Goal: Task Accomplishment & Management: Manage account settings

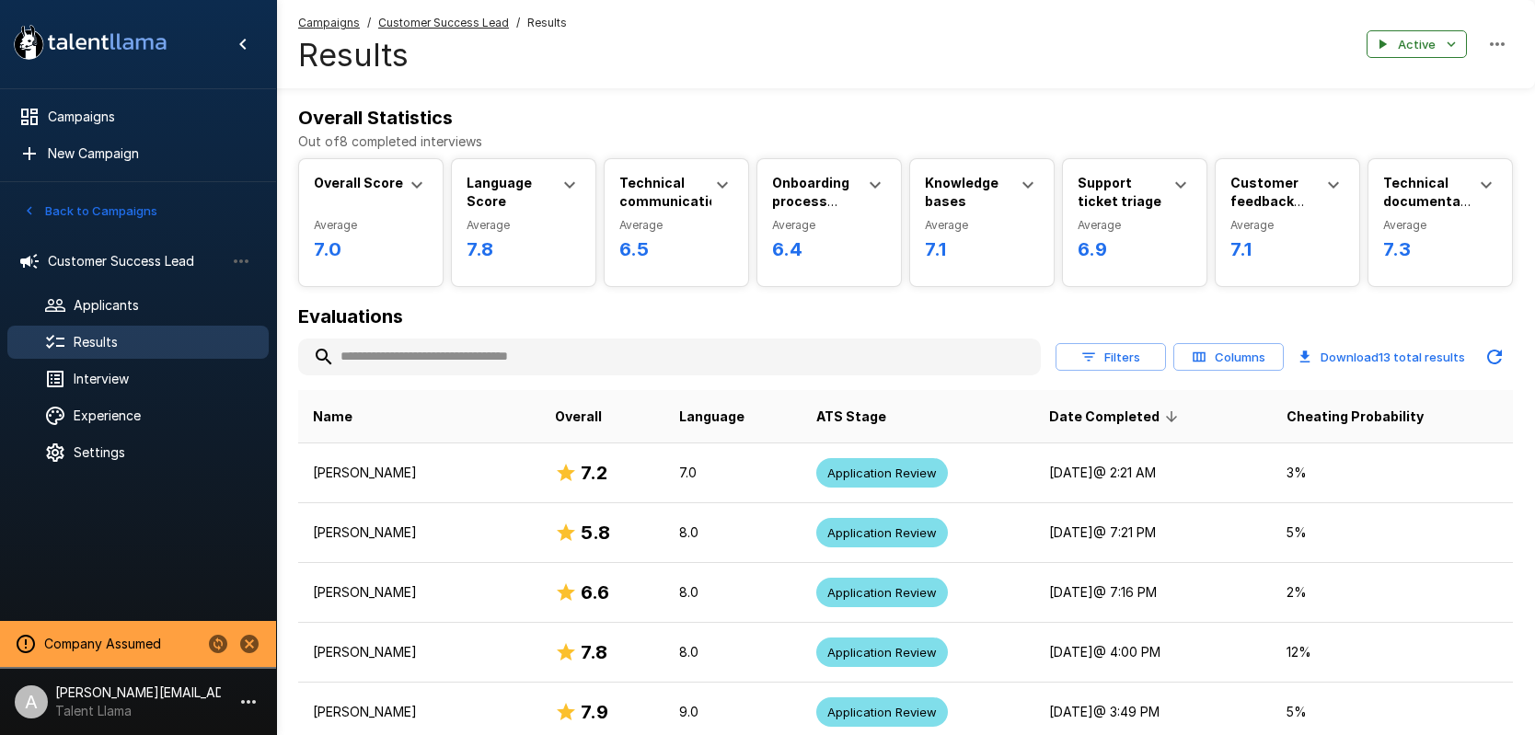
scroll to position [310, 0]
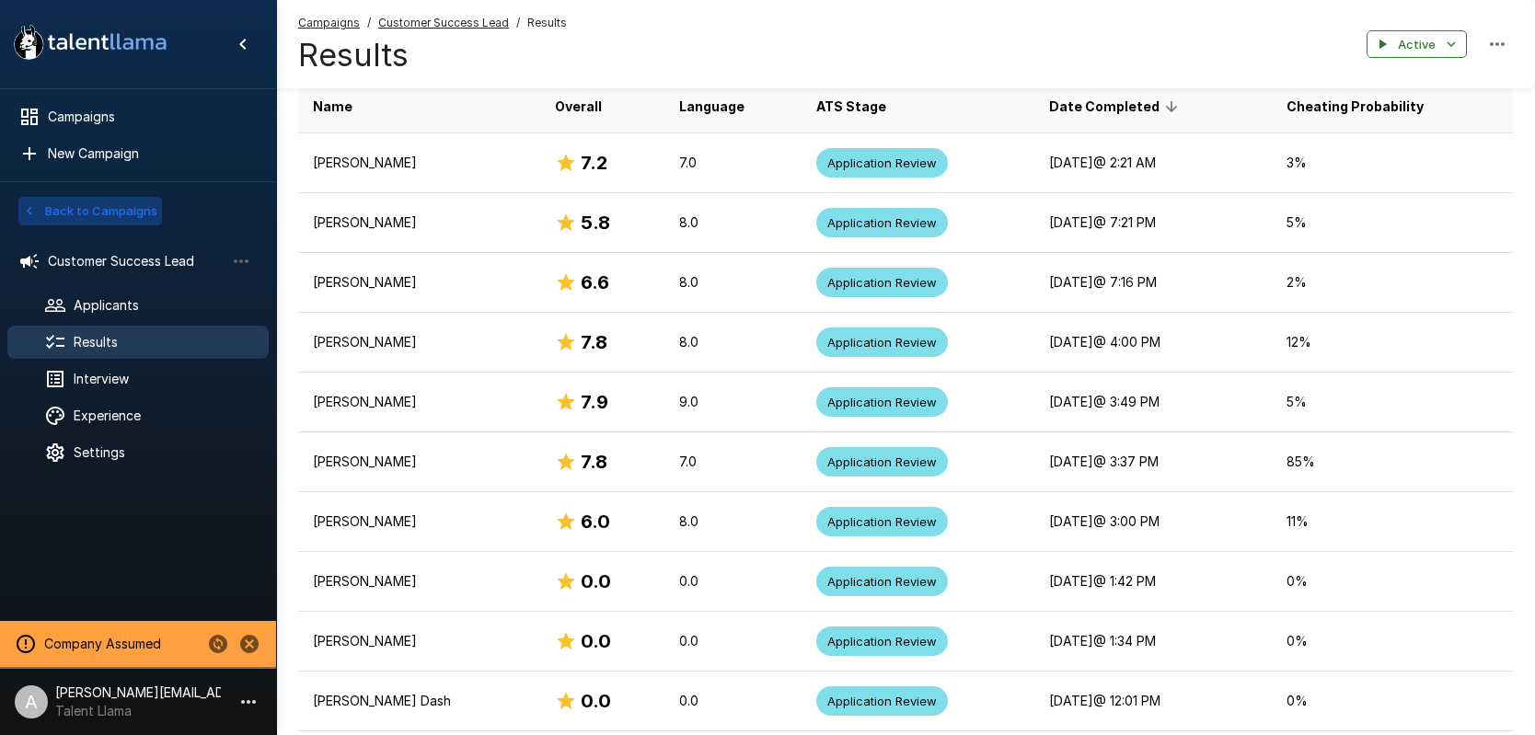
click at [122, 200] on button "Back to Campaigns" at bounding box center [90, 211] width 144 height 29
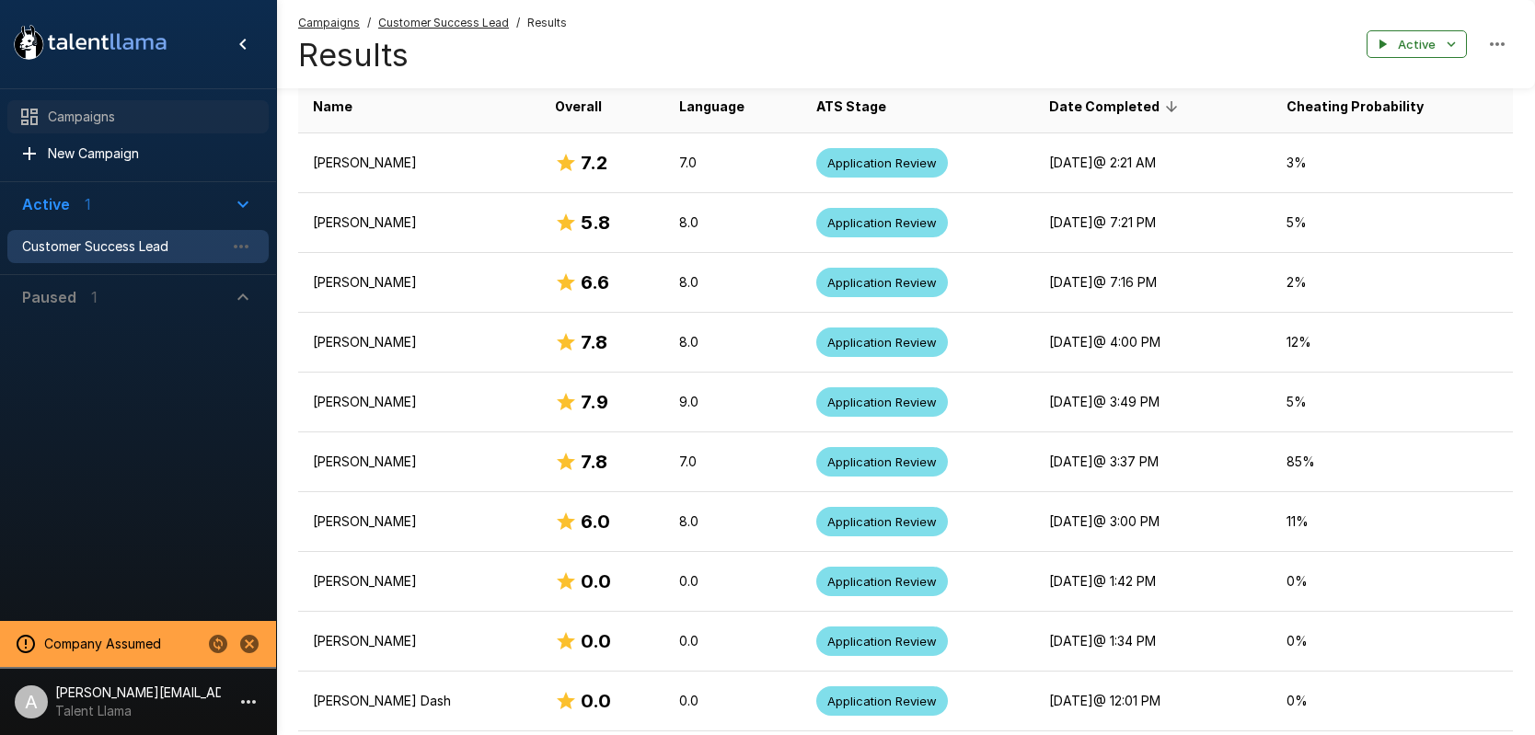
click at [135, 123] on span "Campaigns" at bounding box center [151, 117] width 206 height 18
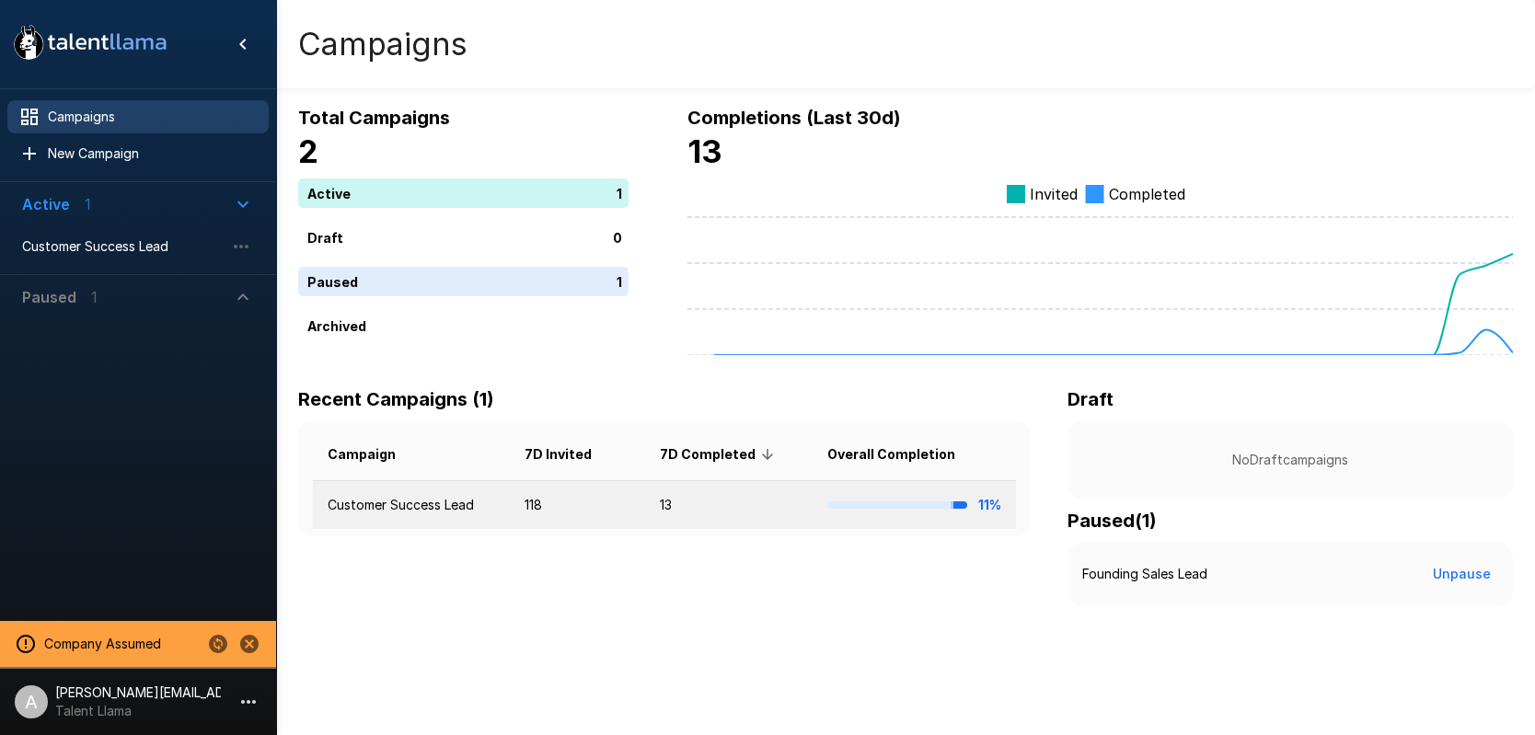
click at [612, 502] on td "118" at bounding box center [577, 505] width 135 height 49
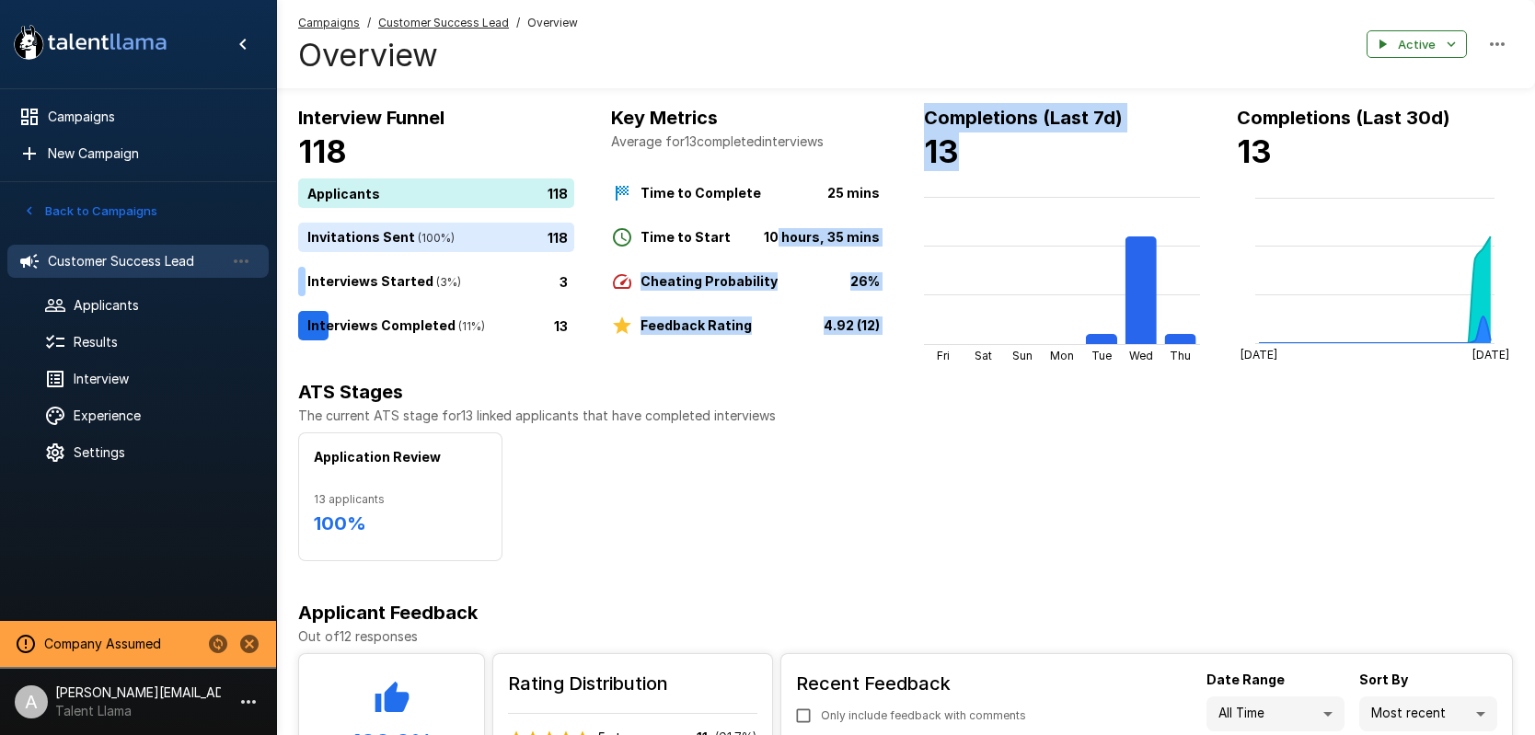
drag, startPoint x: 779, startPoint y: 236, endPoint x: 920, endPoint y: 238, distance: 140.8
click at [920, 238] on div "Interview Funnel 118 Applicants 118 Invitations Sent ( 100 %) 118 Interviews St…" at bounding box center [905, 232] width 1215 height 259
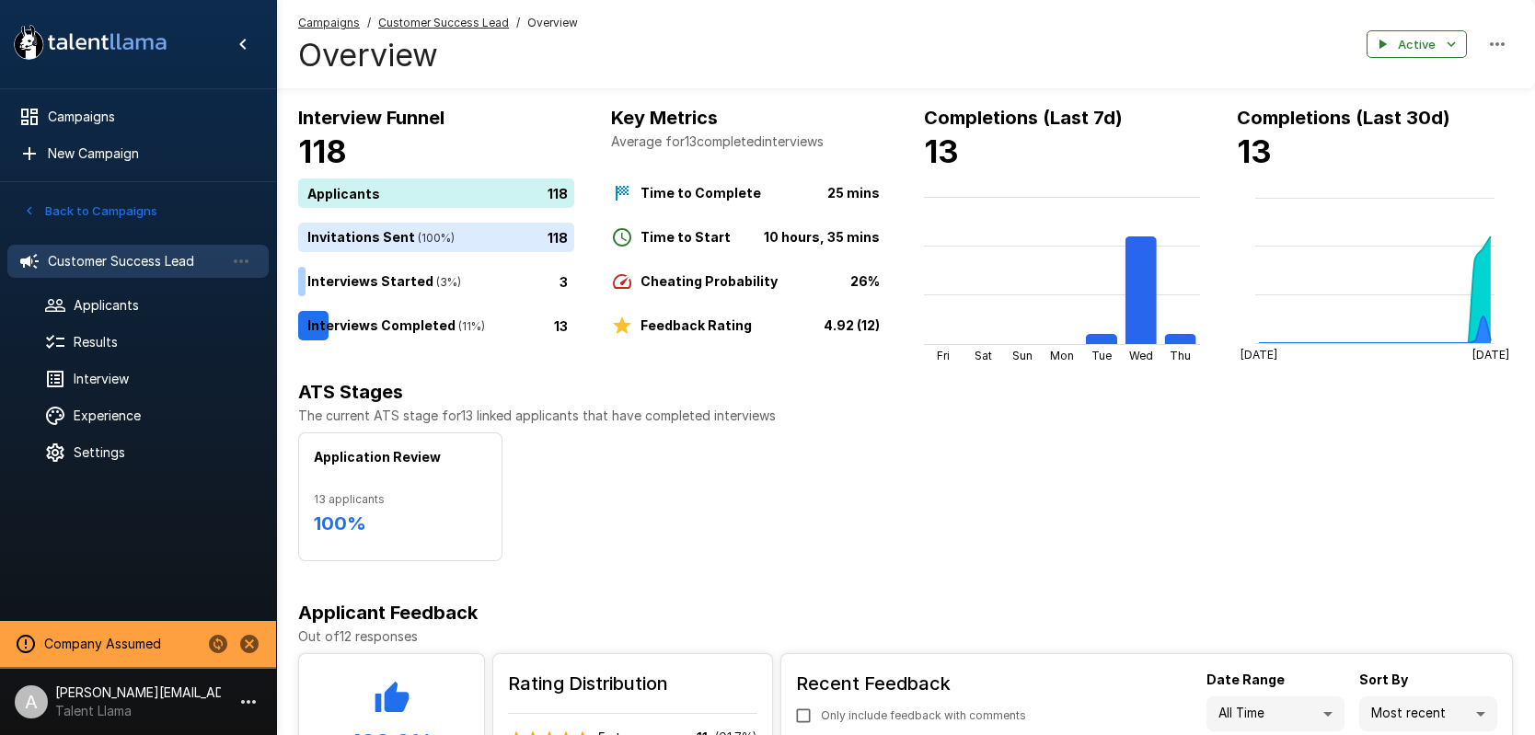
click at [849, 505] on div "Application Review 13 applicants 100 %" at bounding box center [905, 496] width 1215 height 129
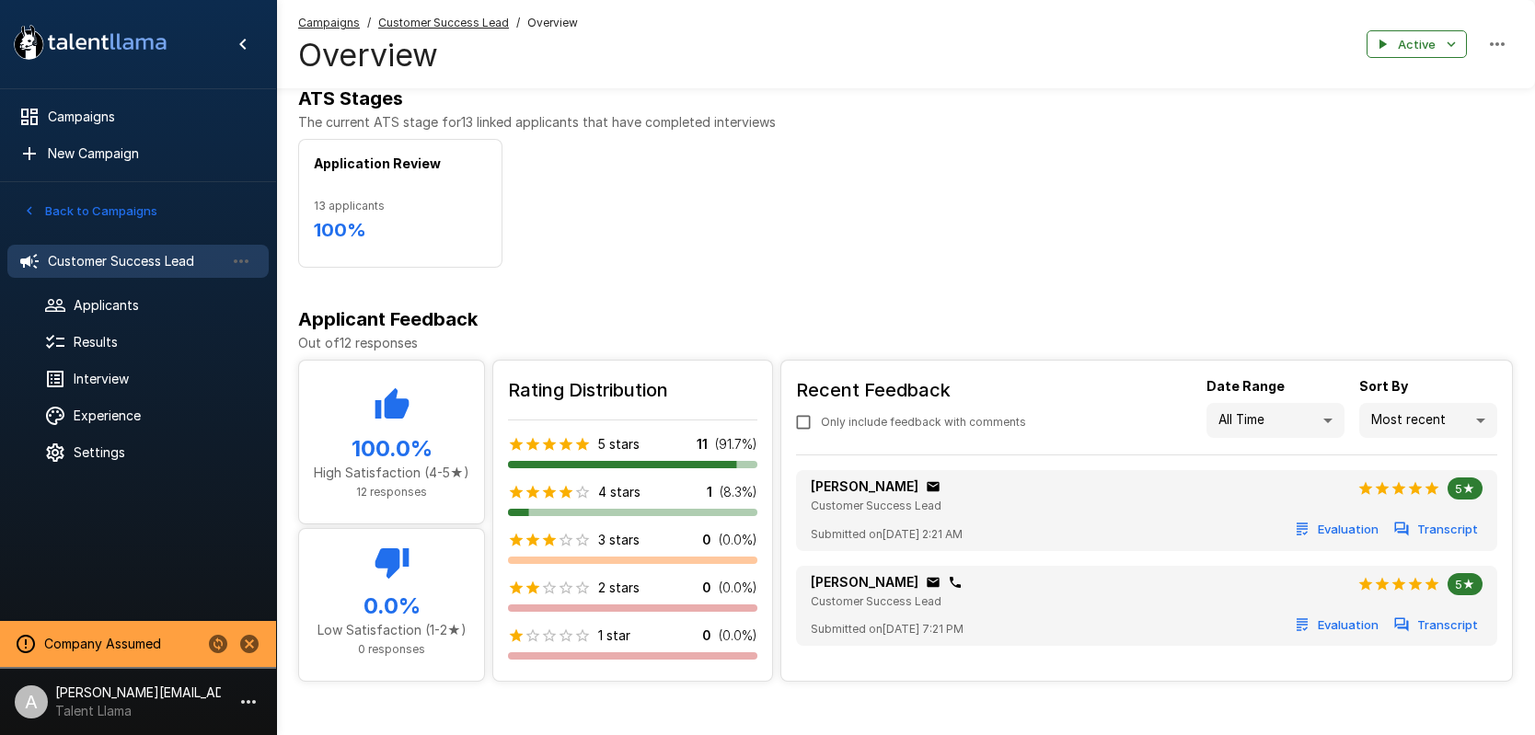
scroll to position [289, 0]
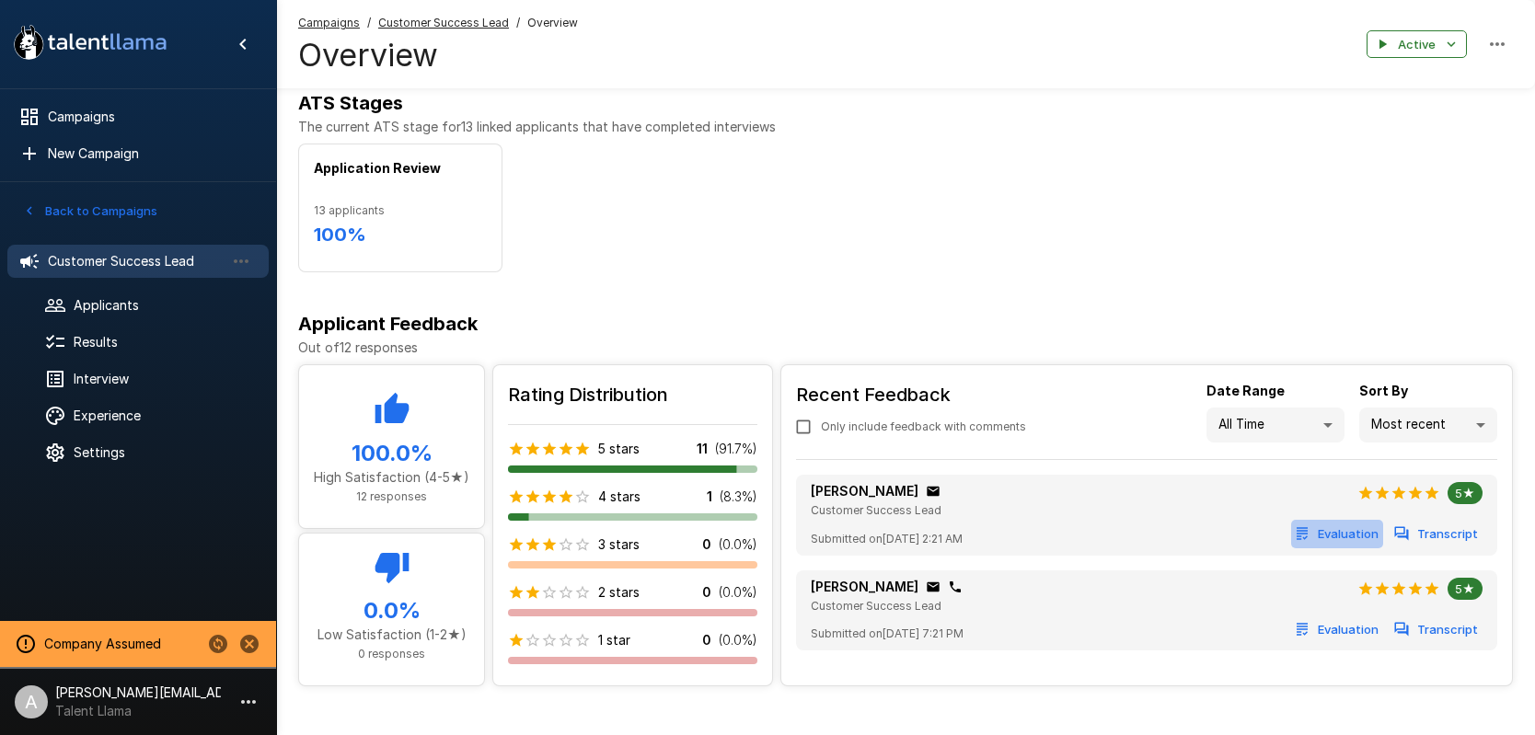
click at [1339, 543] on button "Evaluation" at bounding box center [1337, 534] width 92 height 29
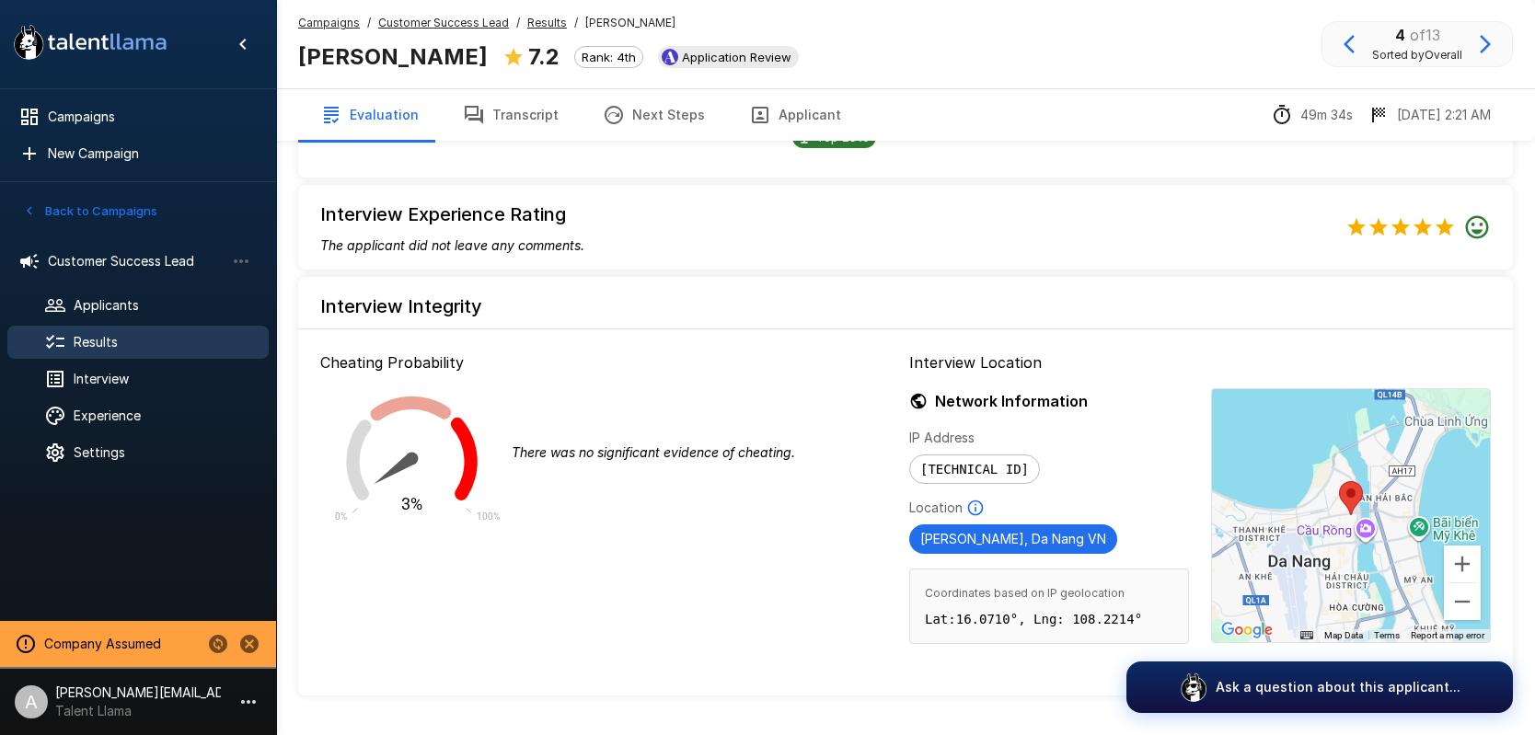
scroll to position [1781, 0]
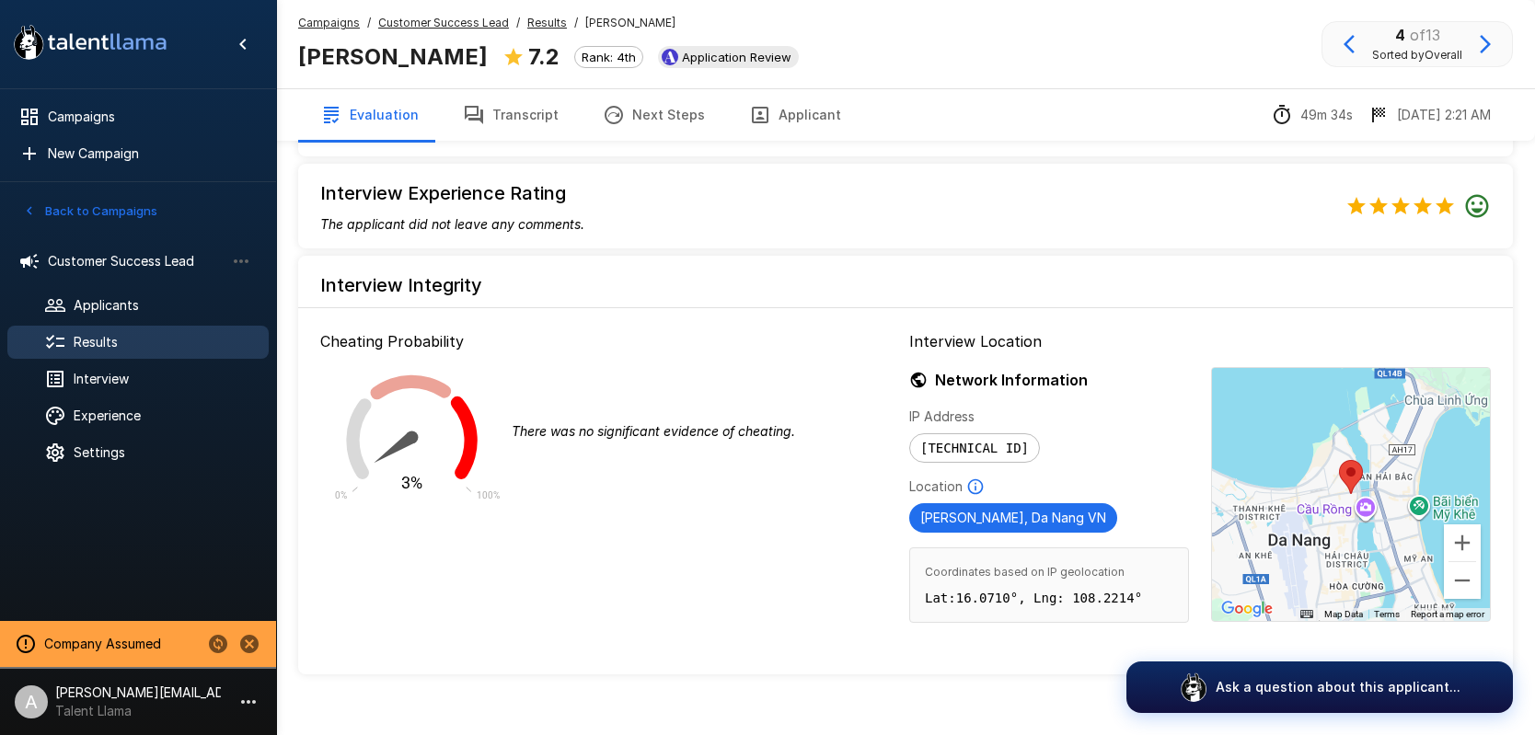
click at [527, 24] on u "Results" at bounding box center [547, 23] width 40 height 14
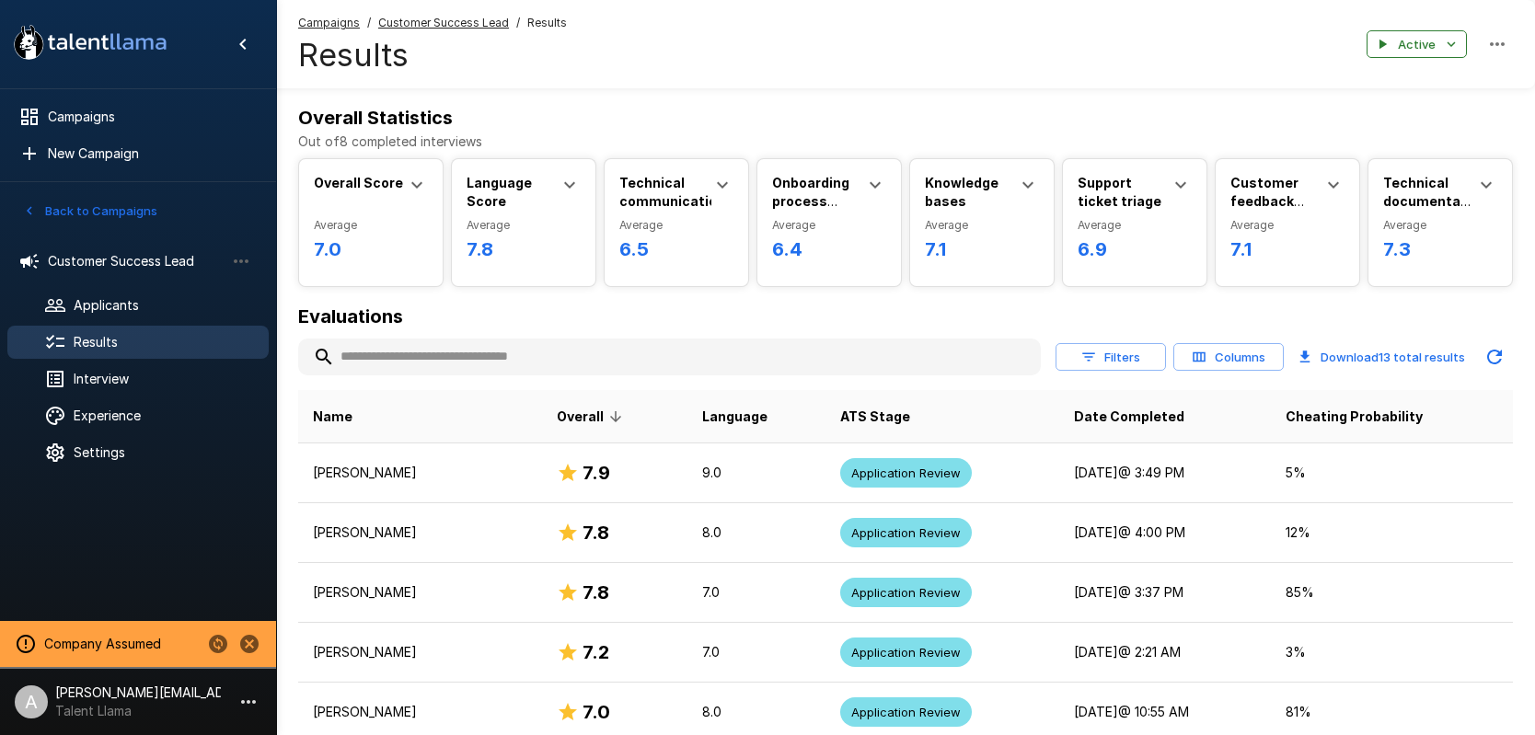
click at [1224, 366] on button "Columns" at bounding box center [1228, 357] width 110 height 29
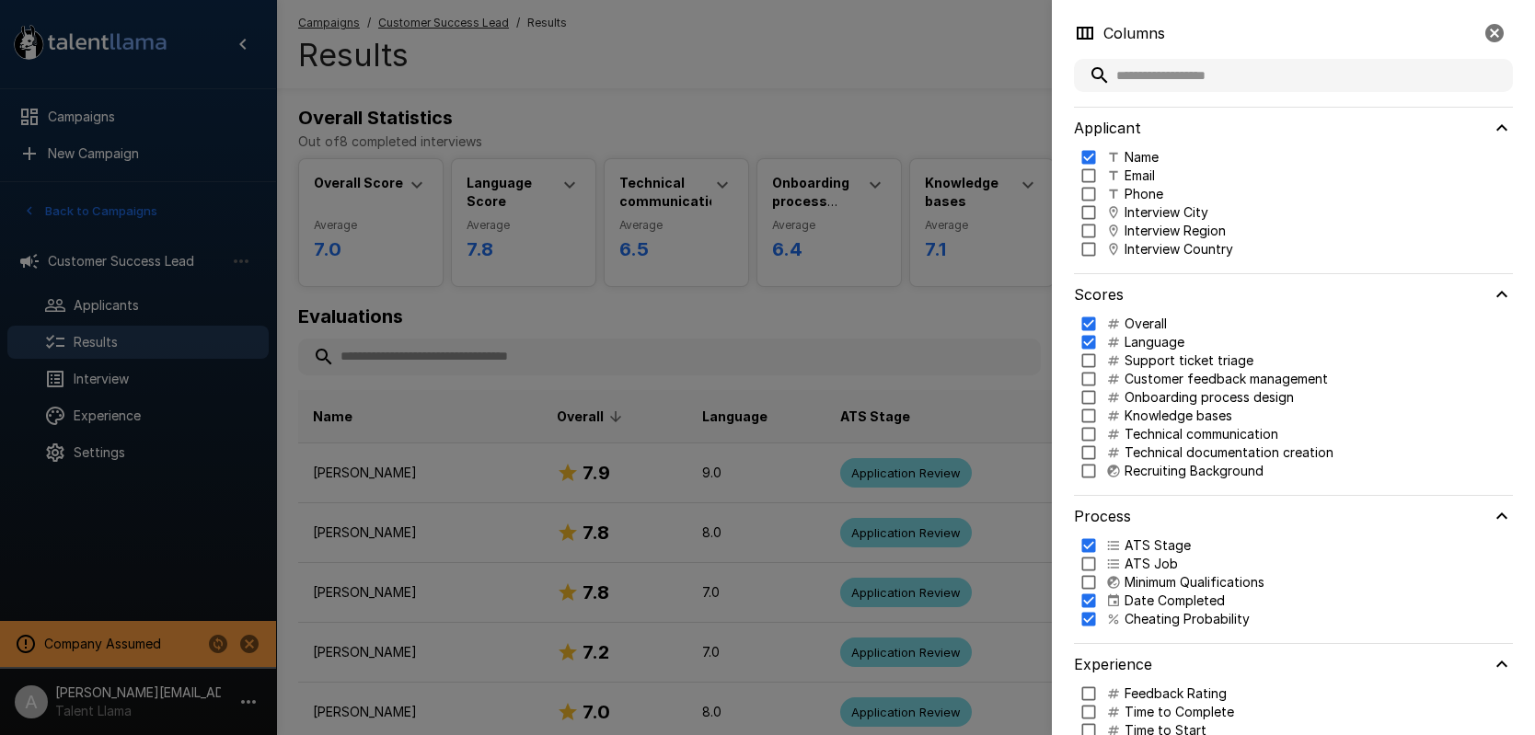
click at [1148, 246] on p "Interview Country" at bounding box center [1178, 249] width 109 height 18
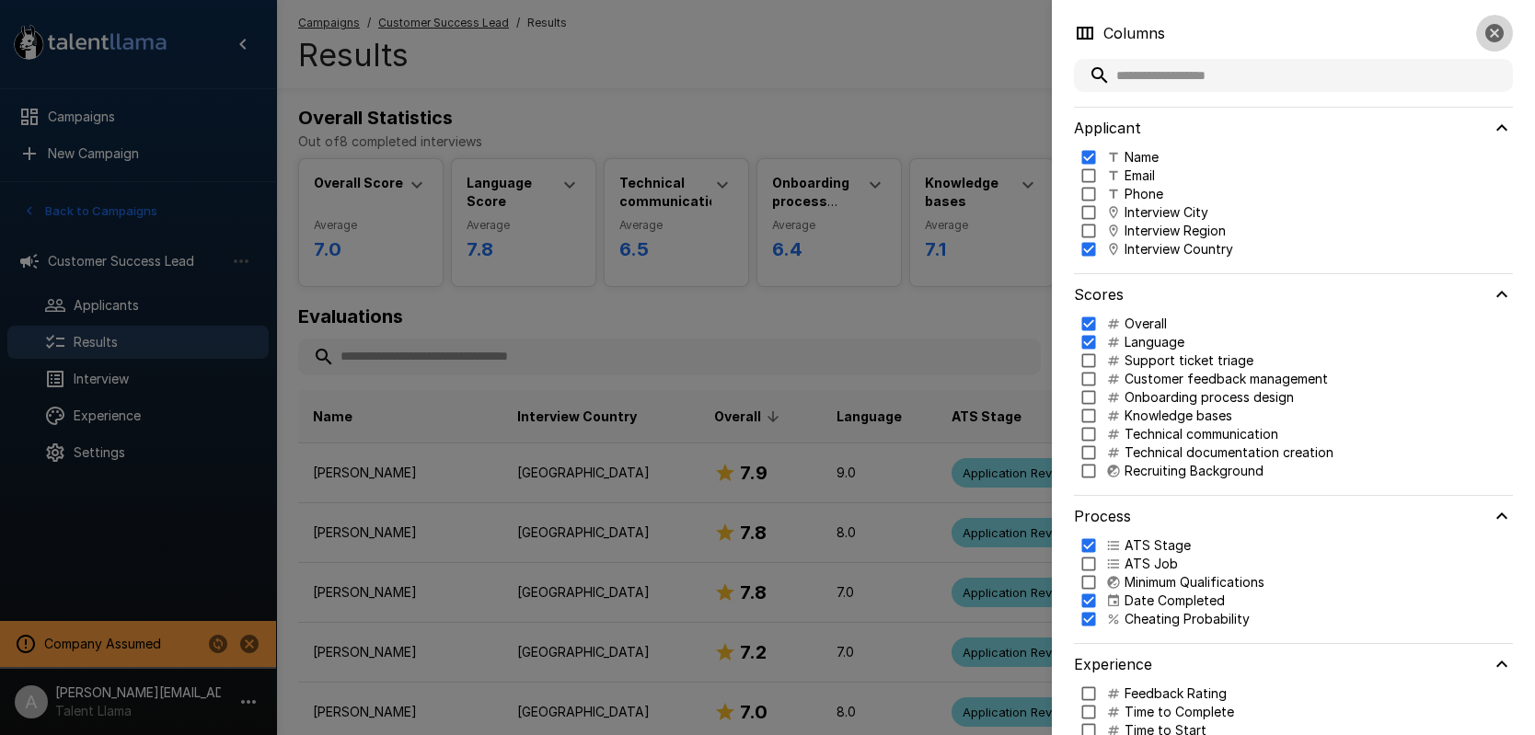
click at [1500, 34] on icon "button" at bounding box center [1494, 33] width 18 height 18
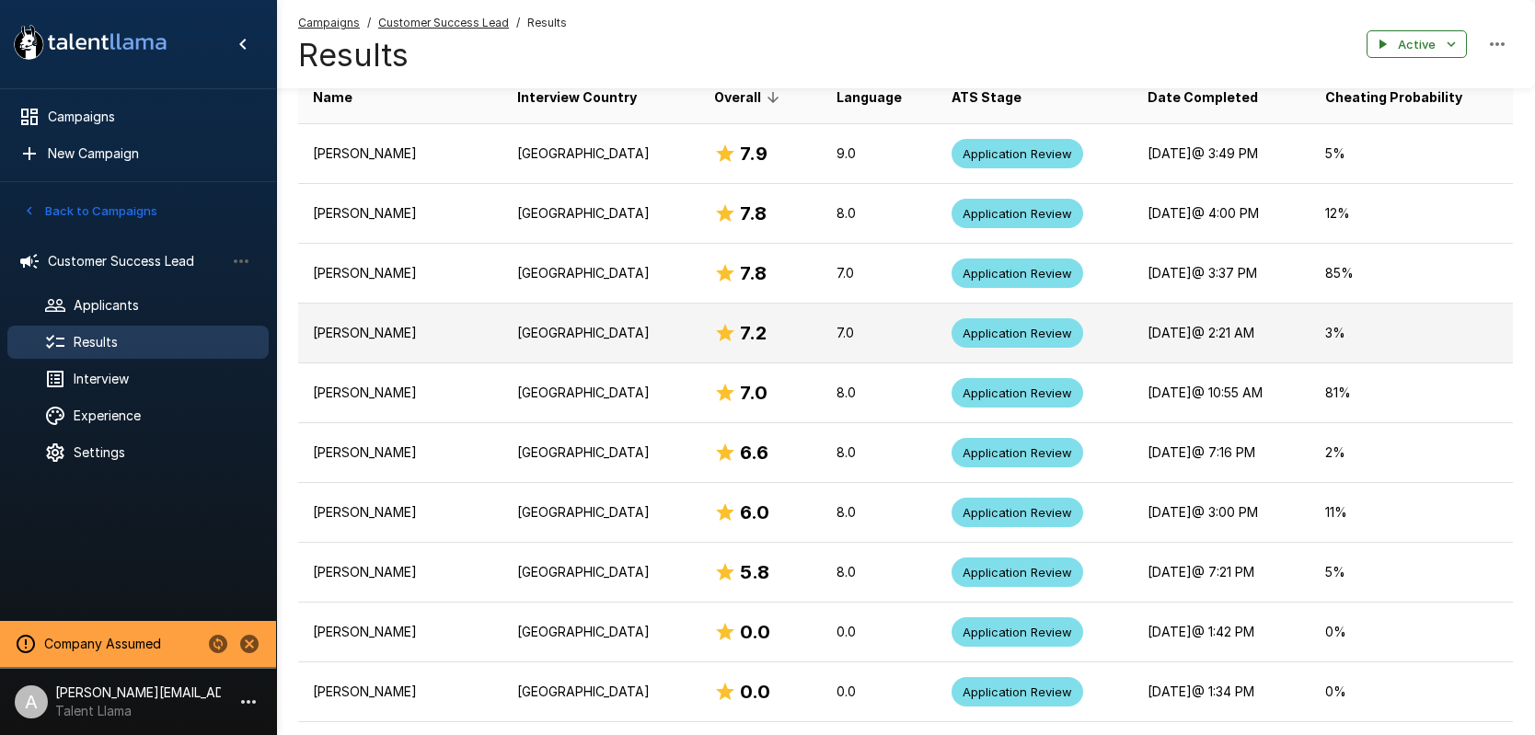
scroll to position [327, 0]
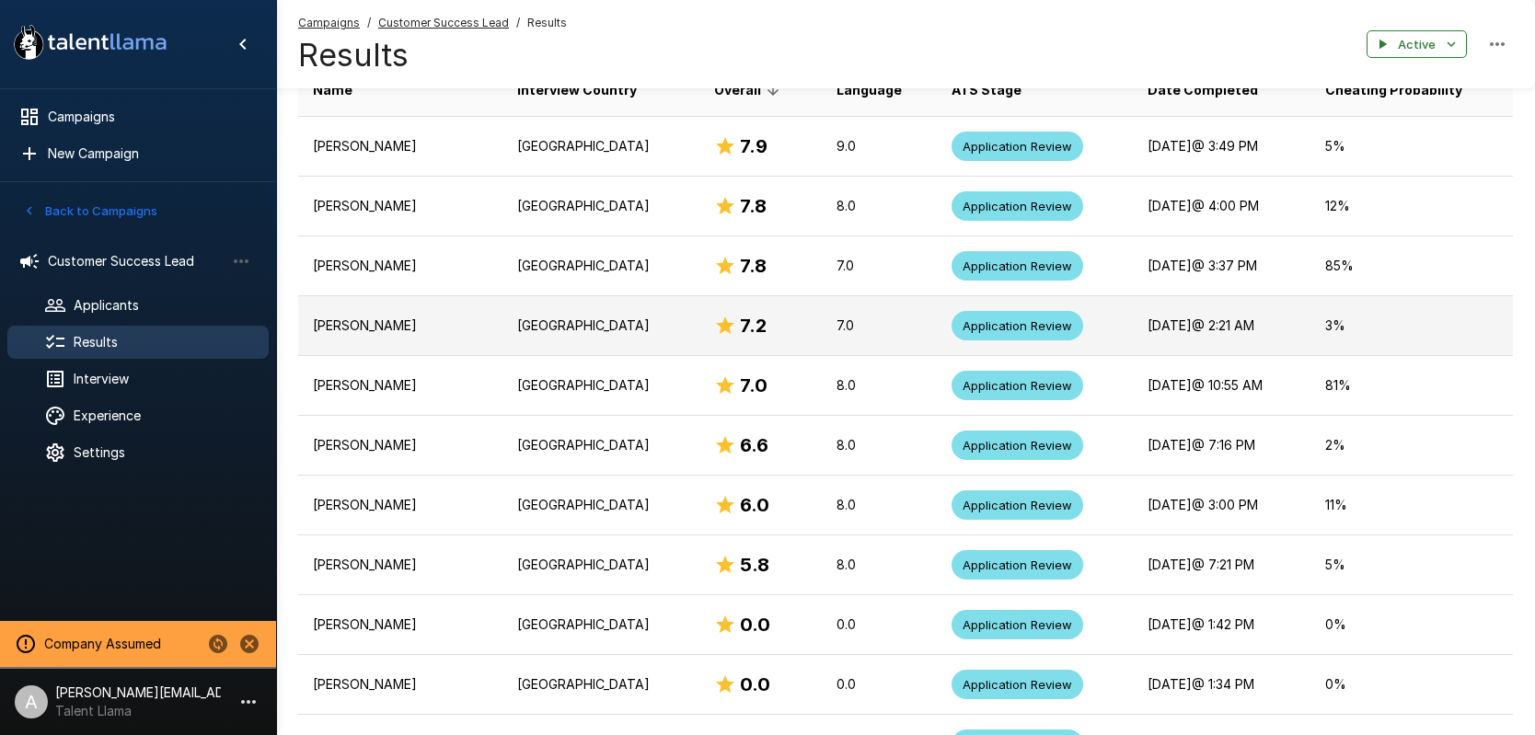
click at [393, 330] on p "Daniel Ranz" at bounding box center [400, 326] width 175 height 18
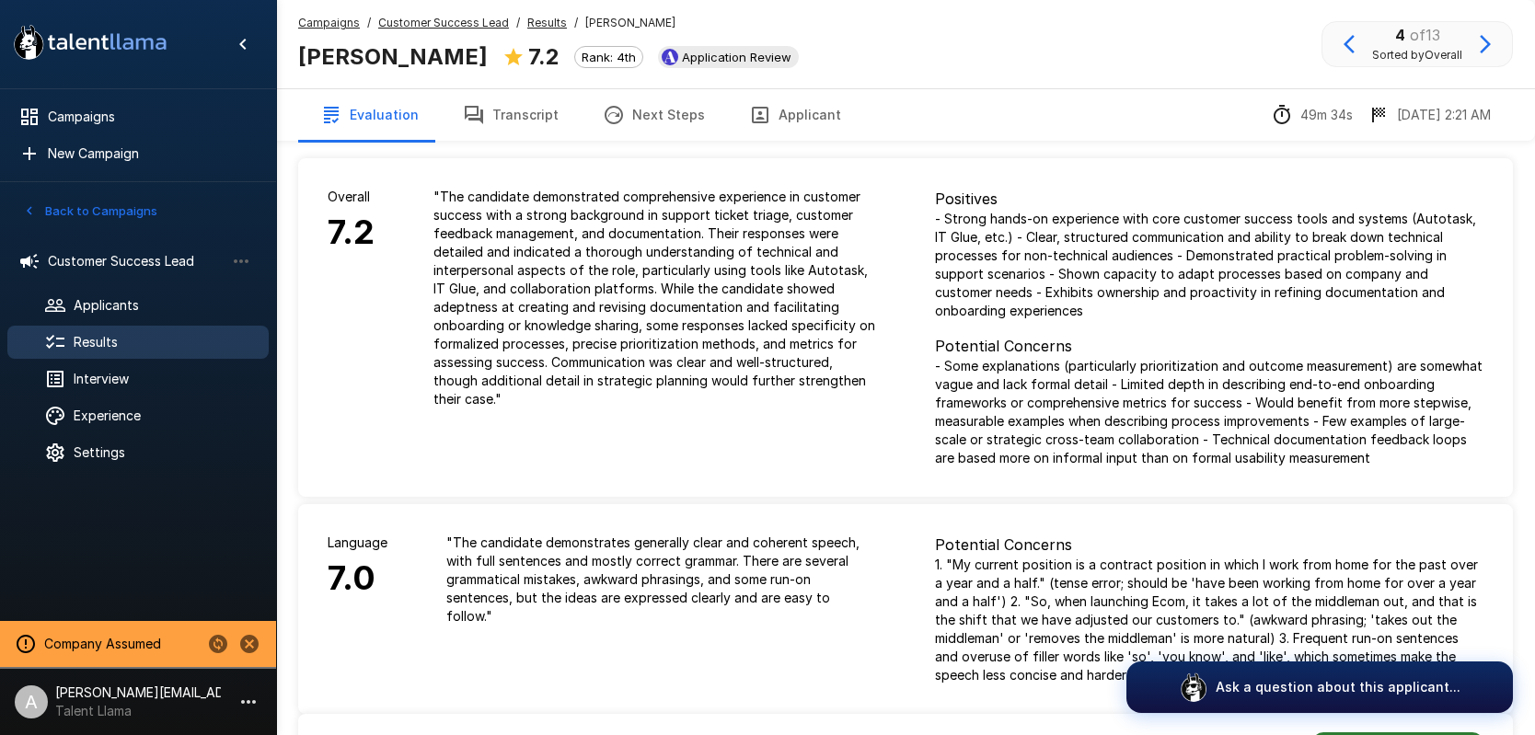
click at [503, 124] on button "Transcript" at bounding box center [511, 115] width 140 height 52
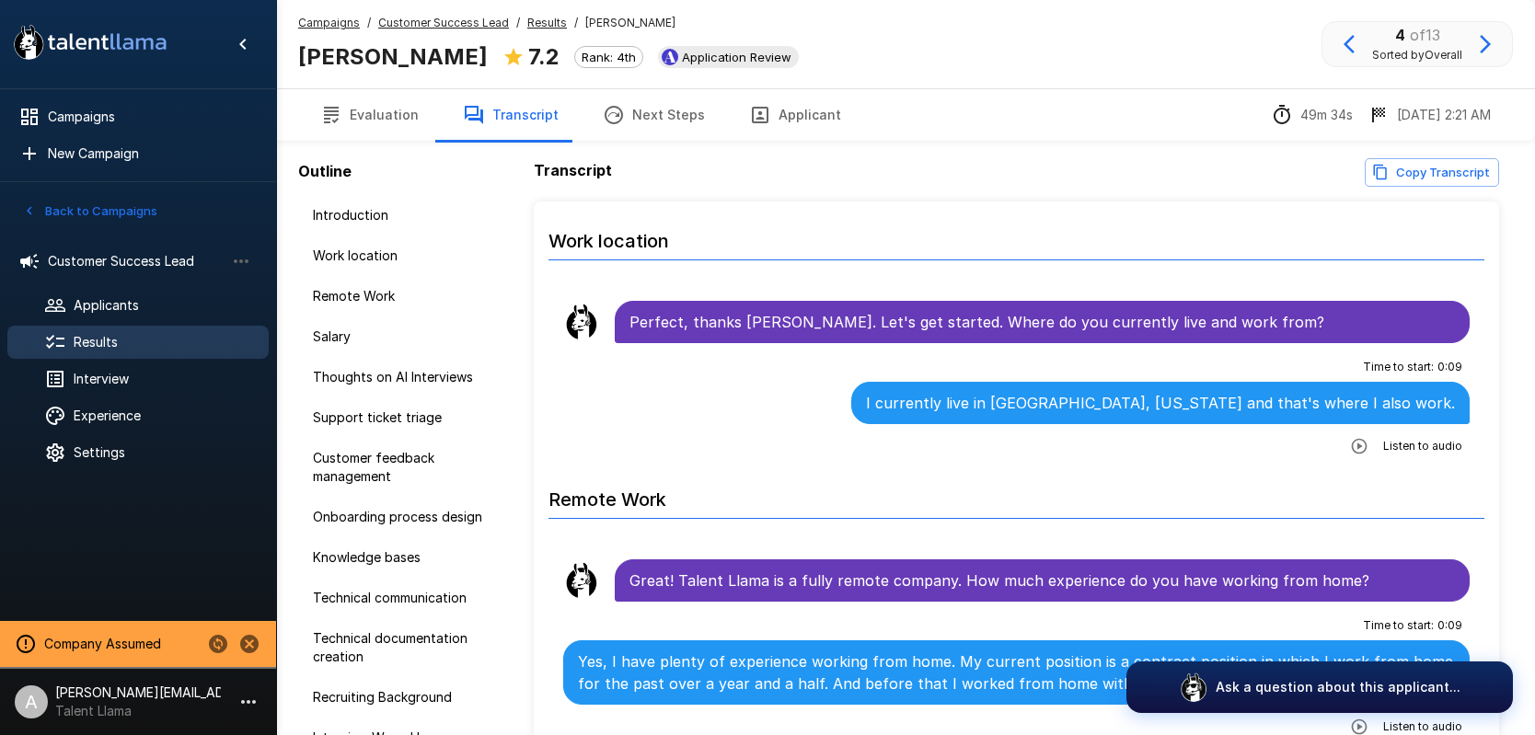
scroll to position [283, 0]
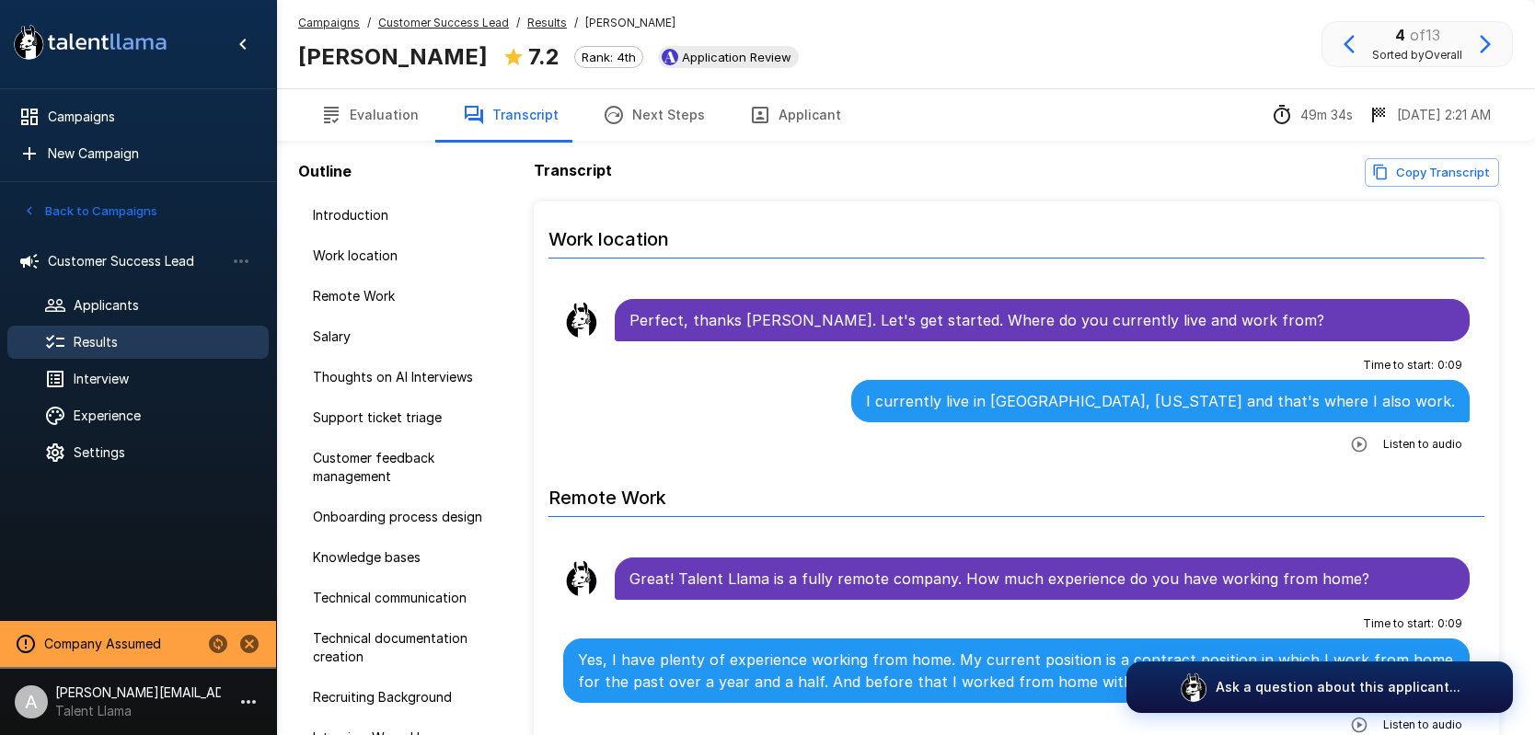
click at [1365, 437] on icon "button" at bounding box center [1360, 444] width 16 height 16
click at [1284, 448] on icon "button" at bounding box center [1283, 446] width 18 height 18
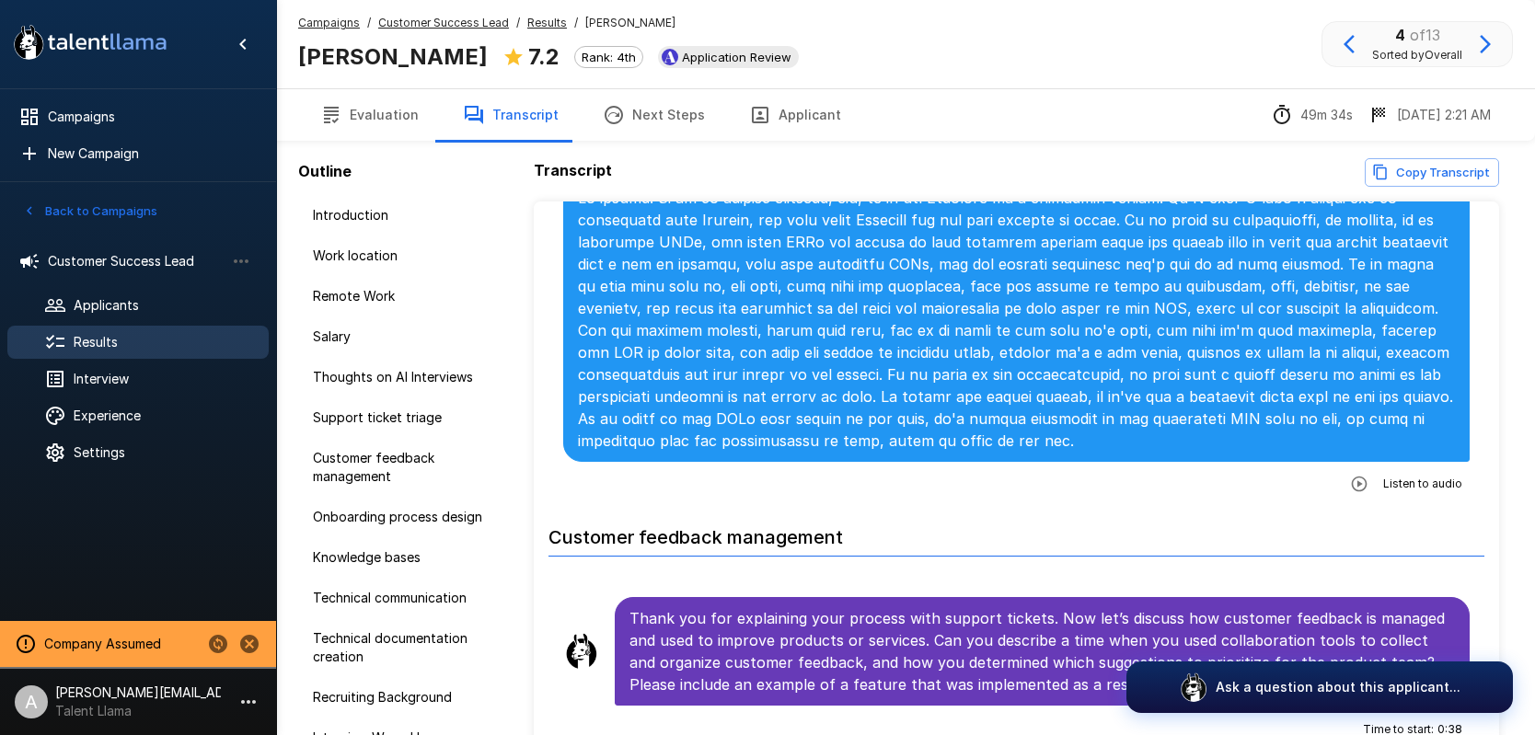
scroll to position [1736, 0]
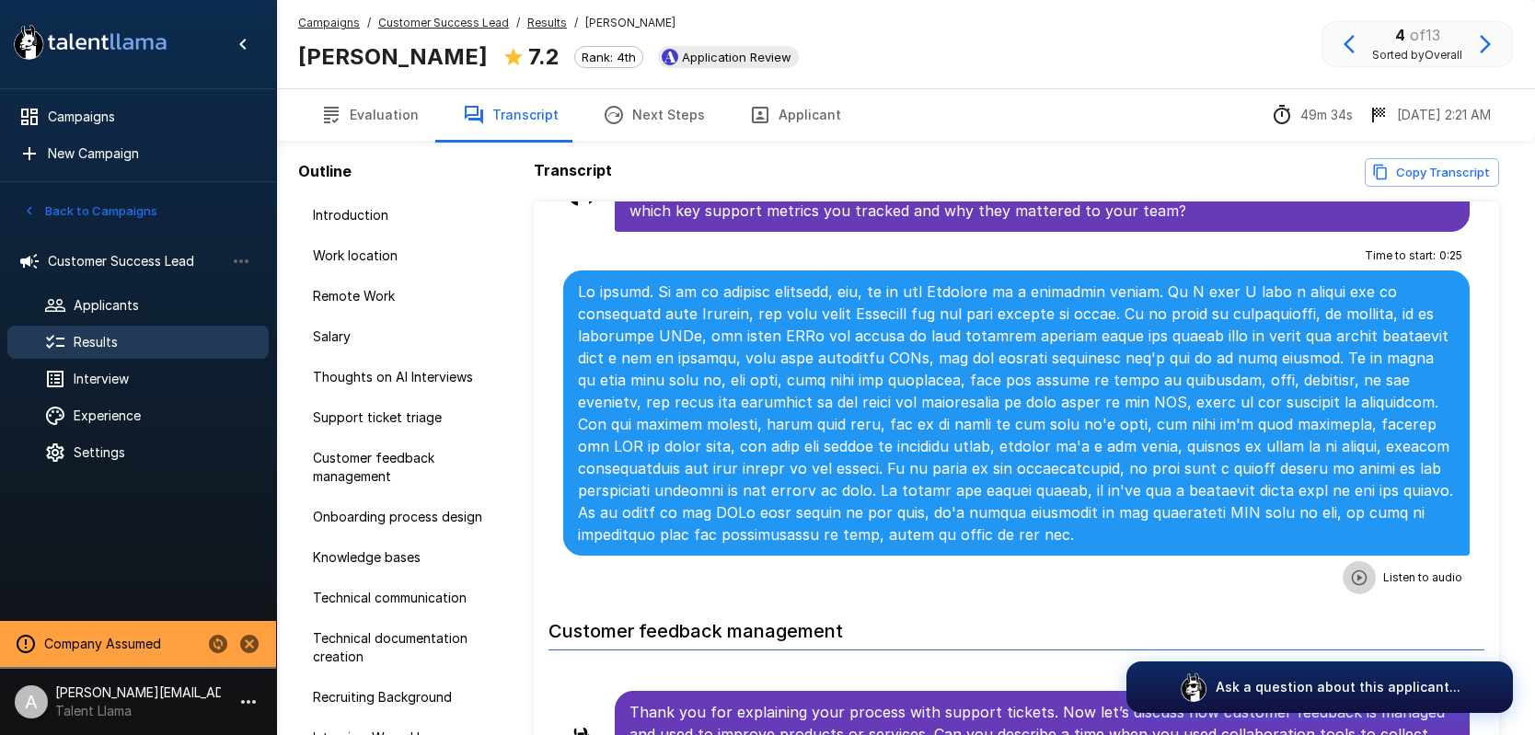
click at [1347, 583] on button "button" at bounding box center [1358, 577] width 33 height 33
click at [1276, 586] on icon "button" at bounding box center [1283, 579] width 18 height 18
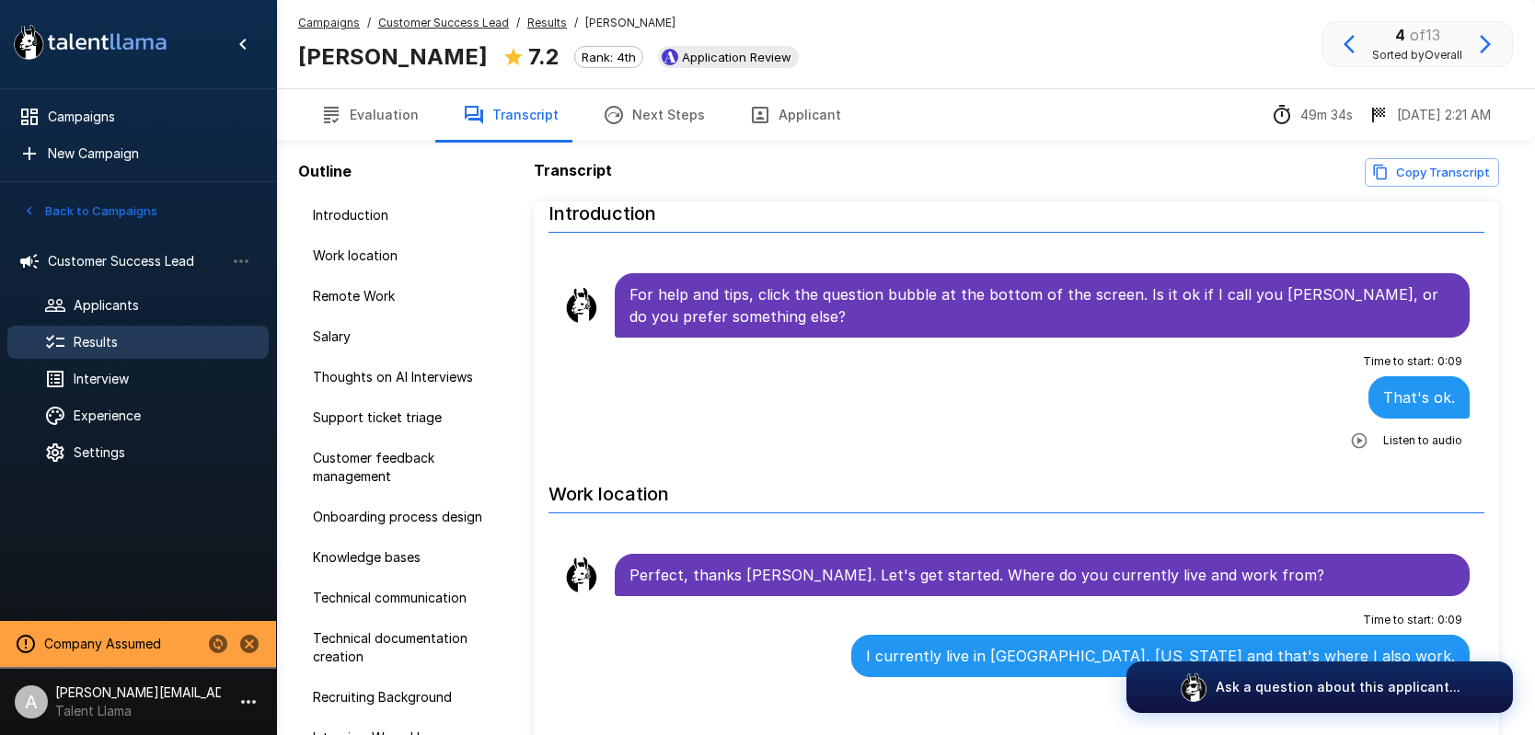
scroll to position [0, 0]
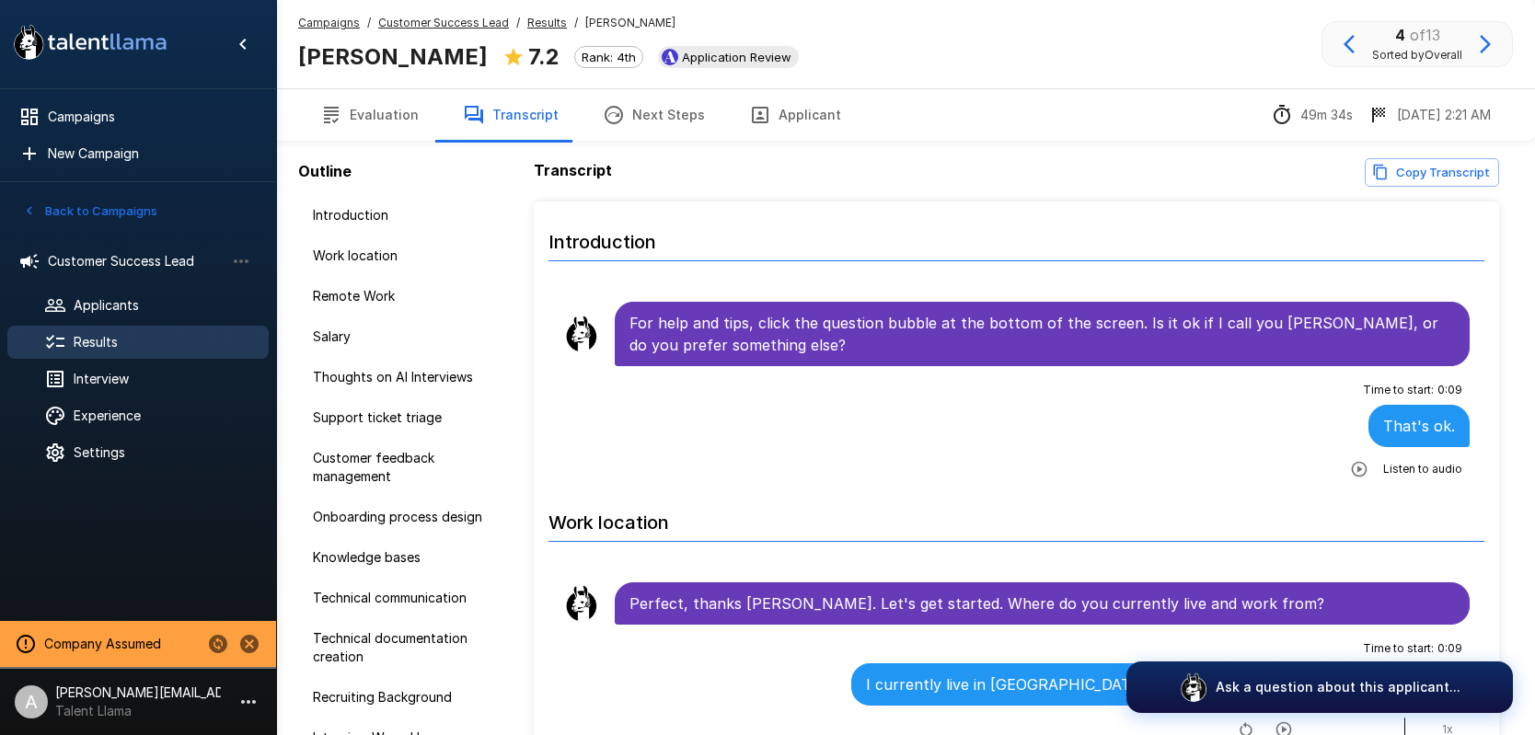
click at [451, 26] on u "Customer Success Lead" at bounding box center [443, 23] width 131 height 14
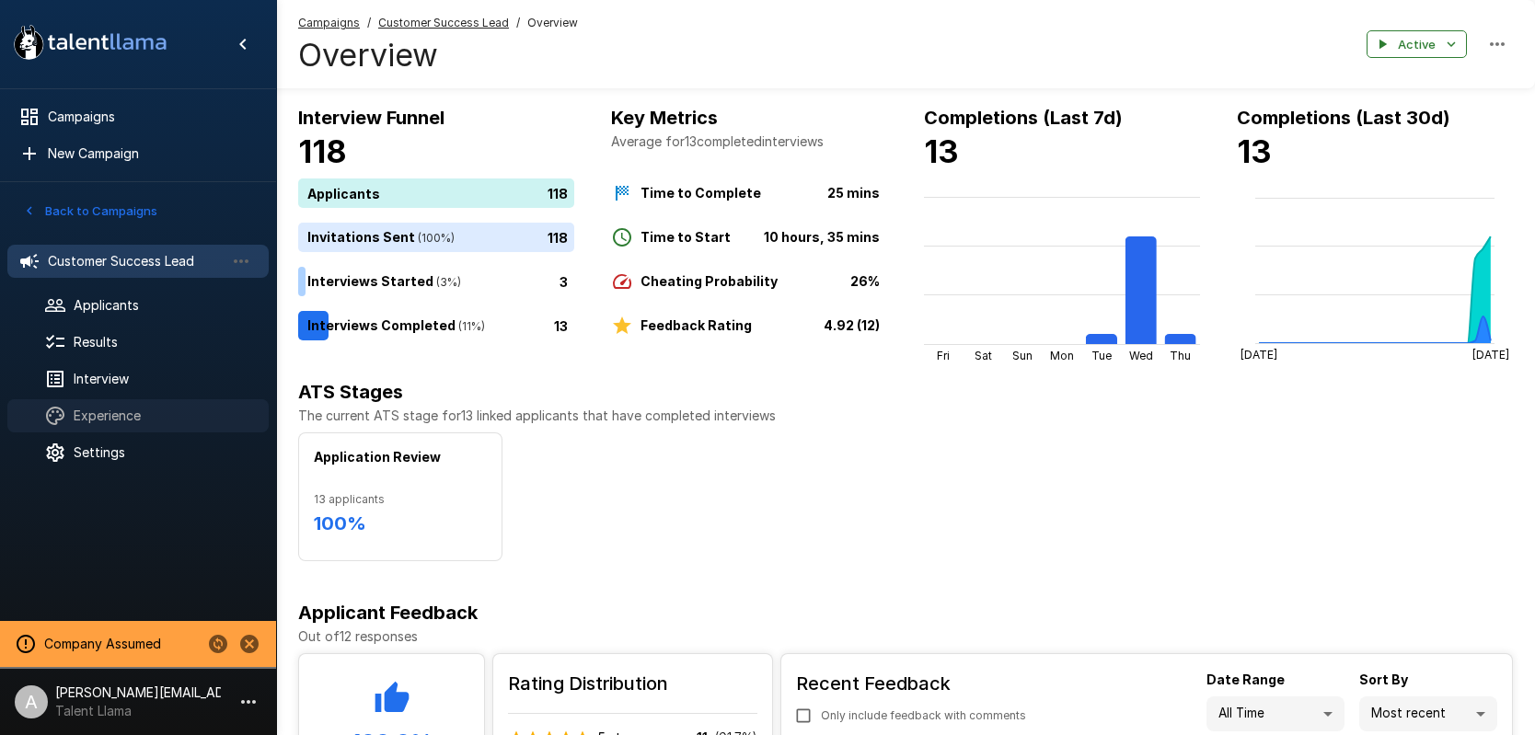
click at [157, 409] on span "Experience" at bounding box center [164, 416] width 180 height 18
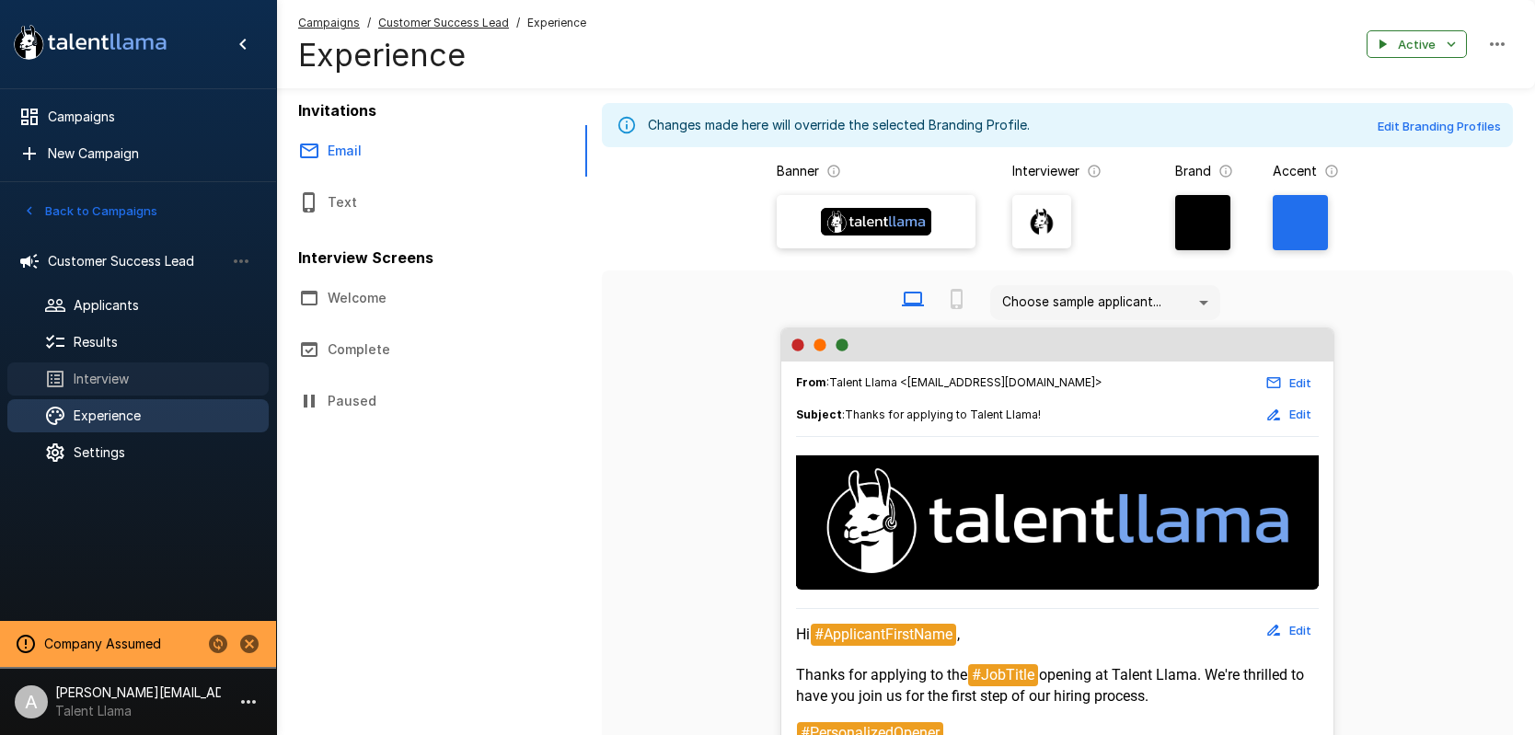
click at [150, 382] on span "Interview" at bounding box center [164, 379] width 180 height 18
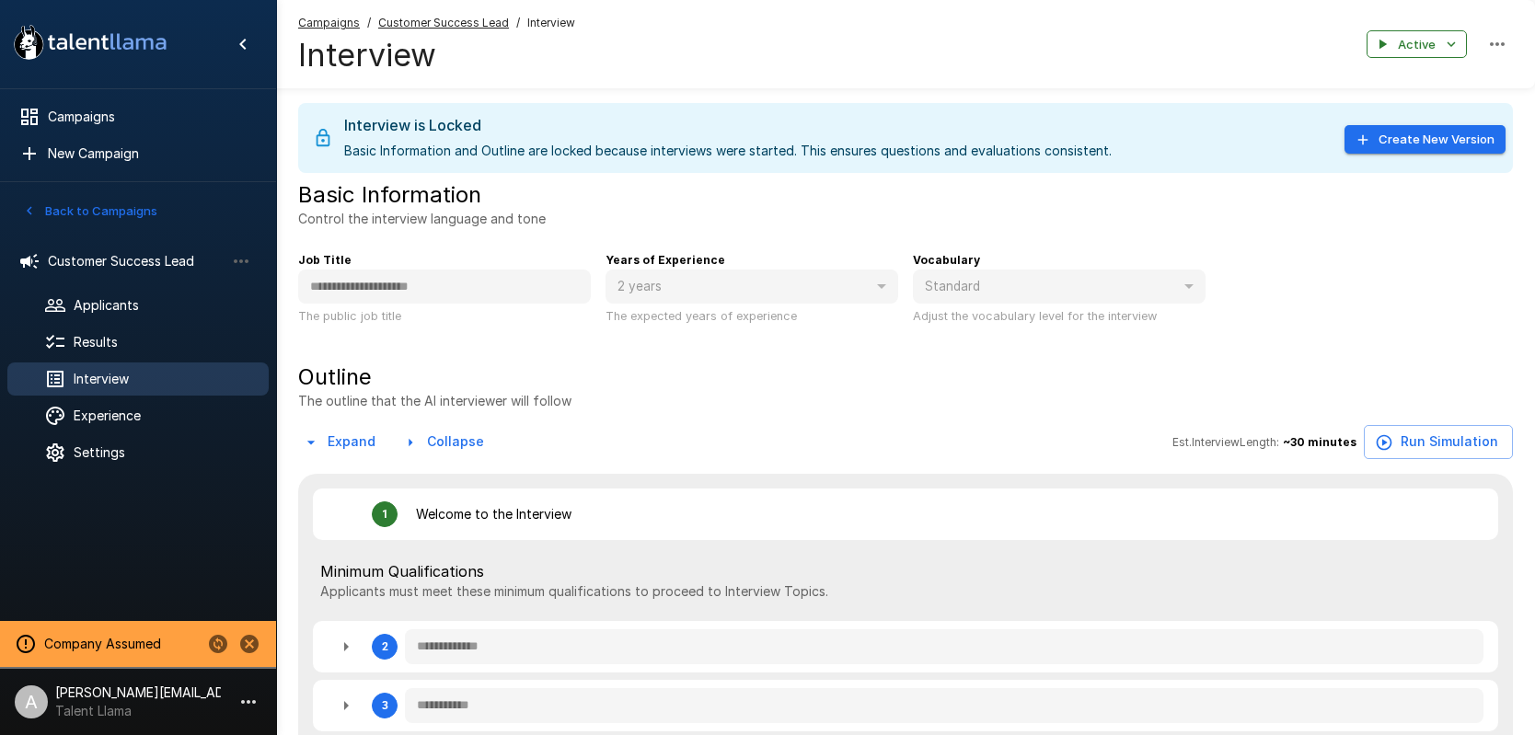
type textarea "*"
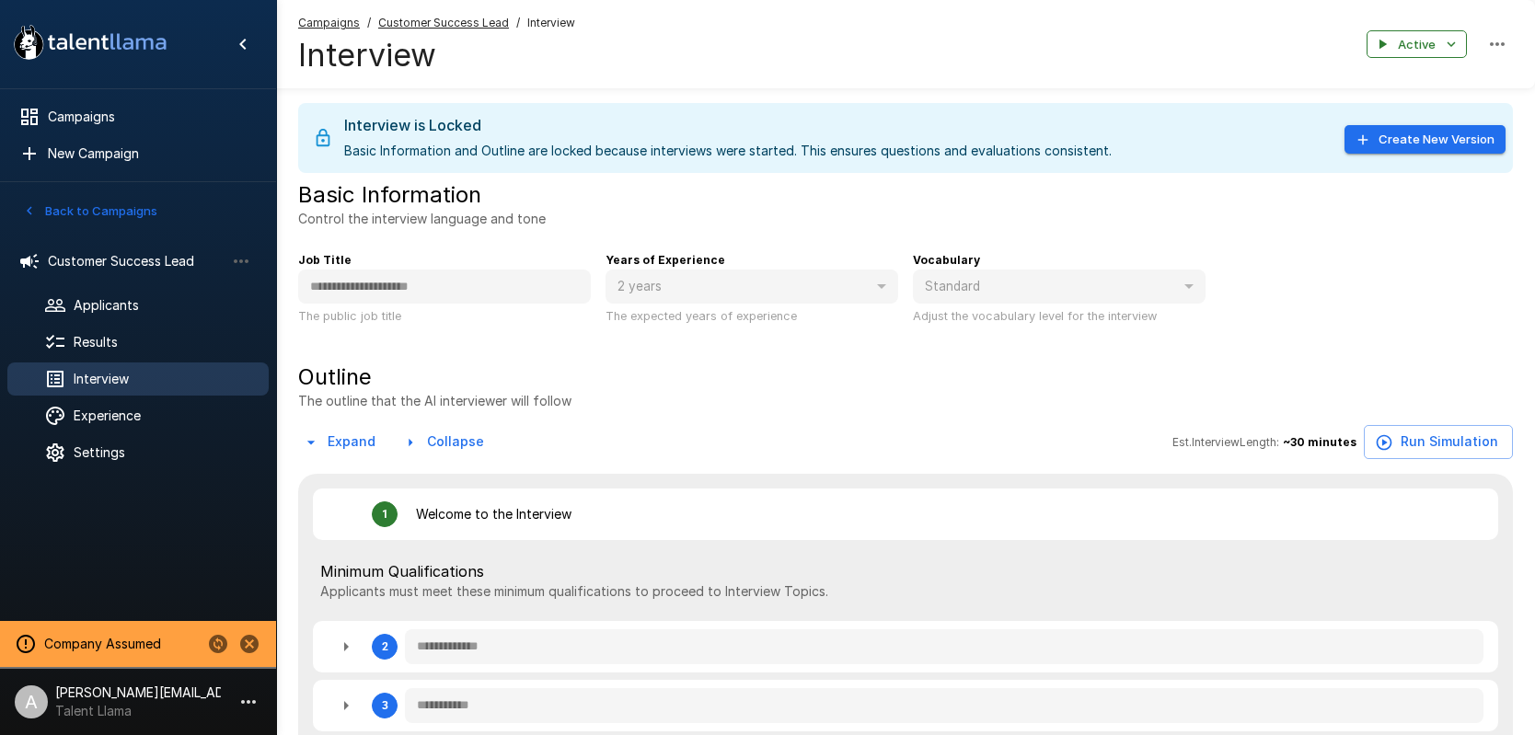
type textarea "*"
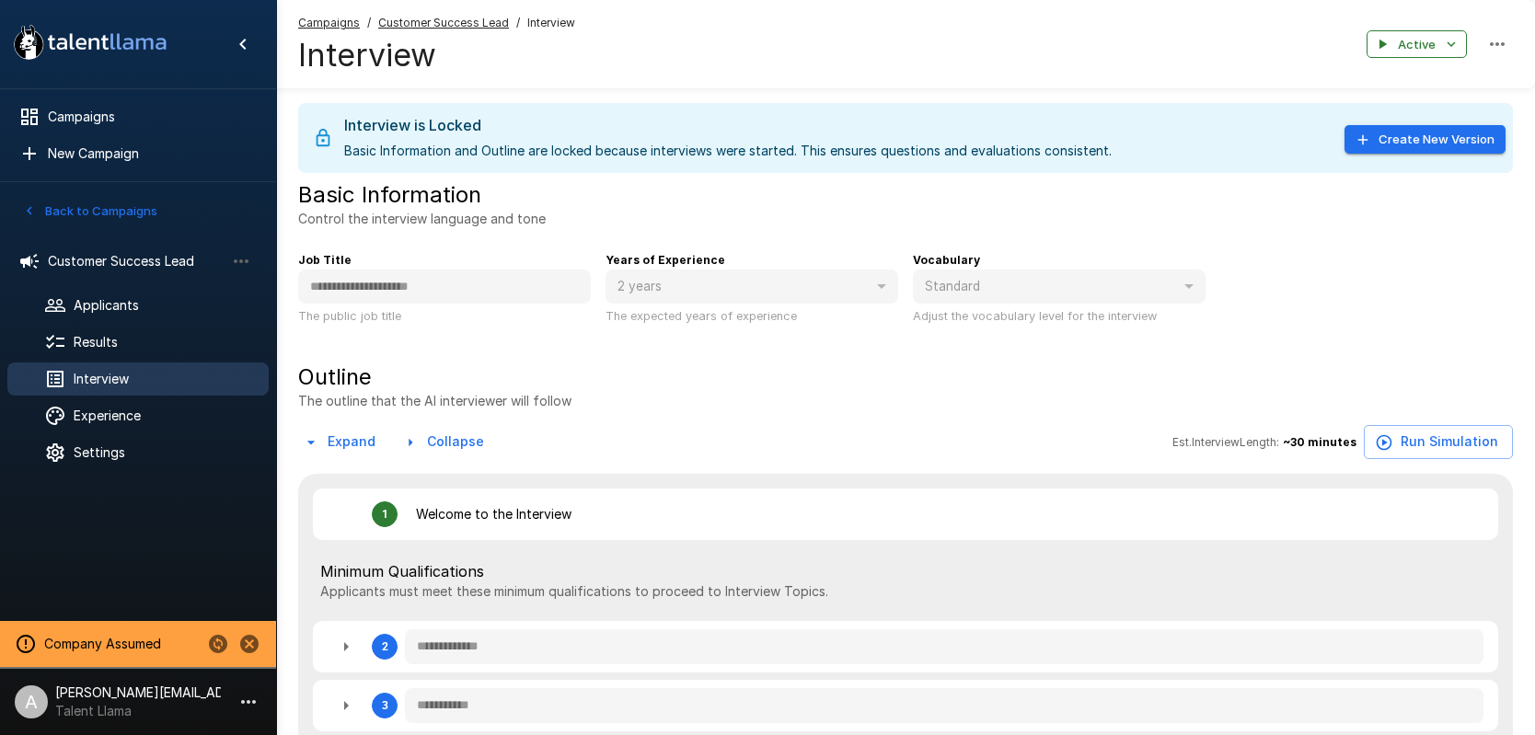
type textarea "*"
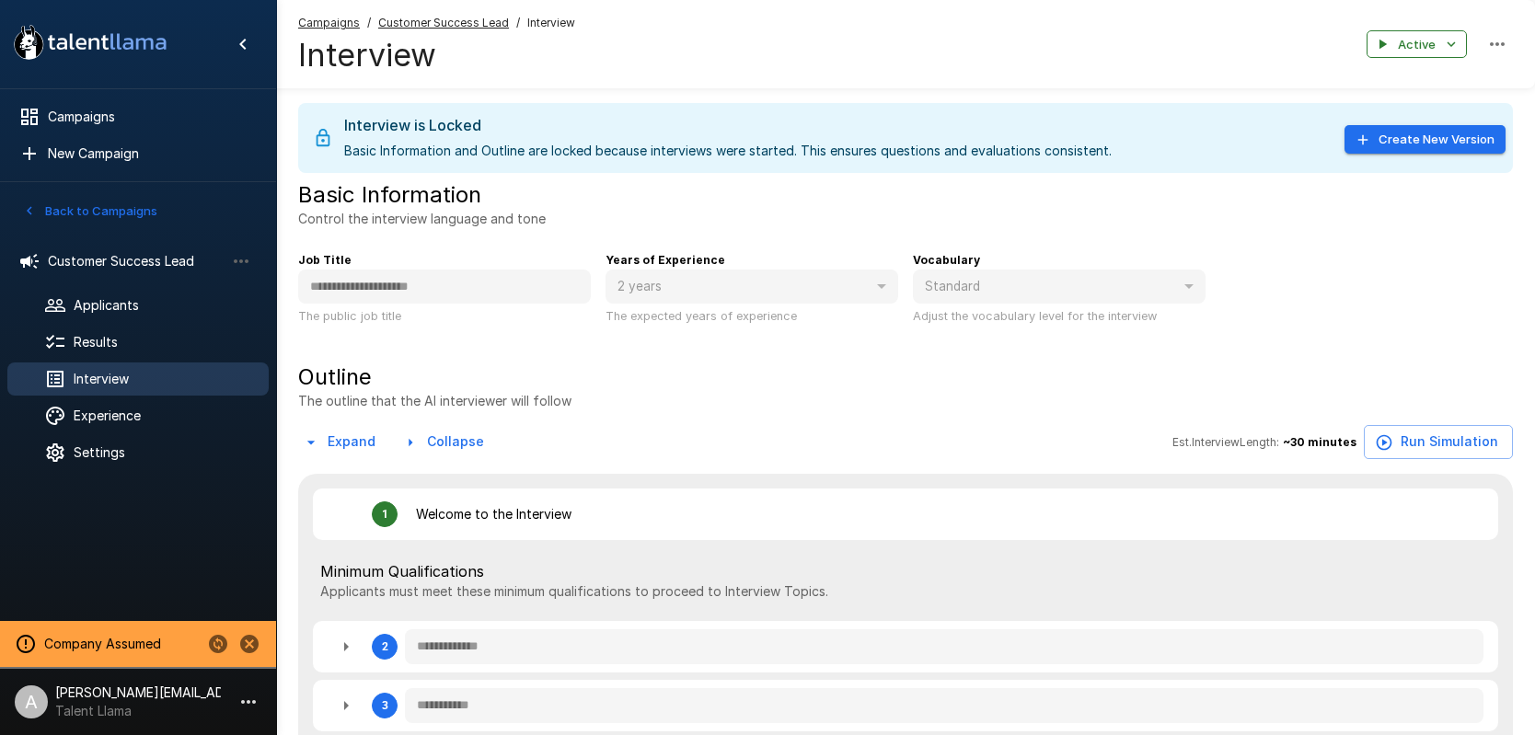
type textarea "*"
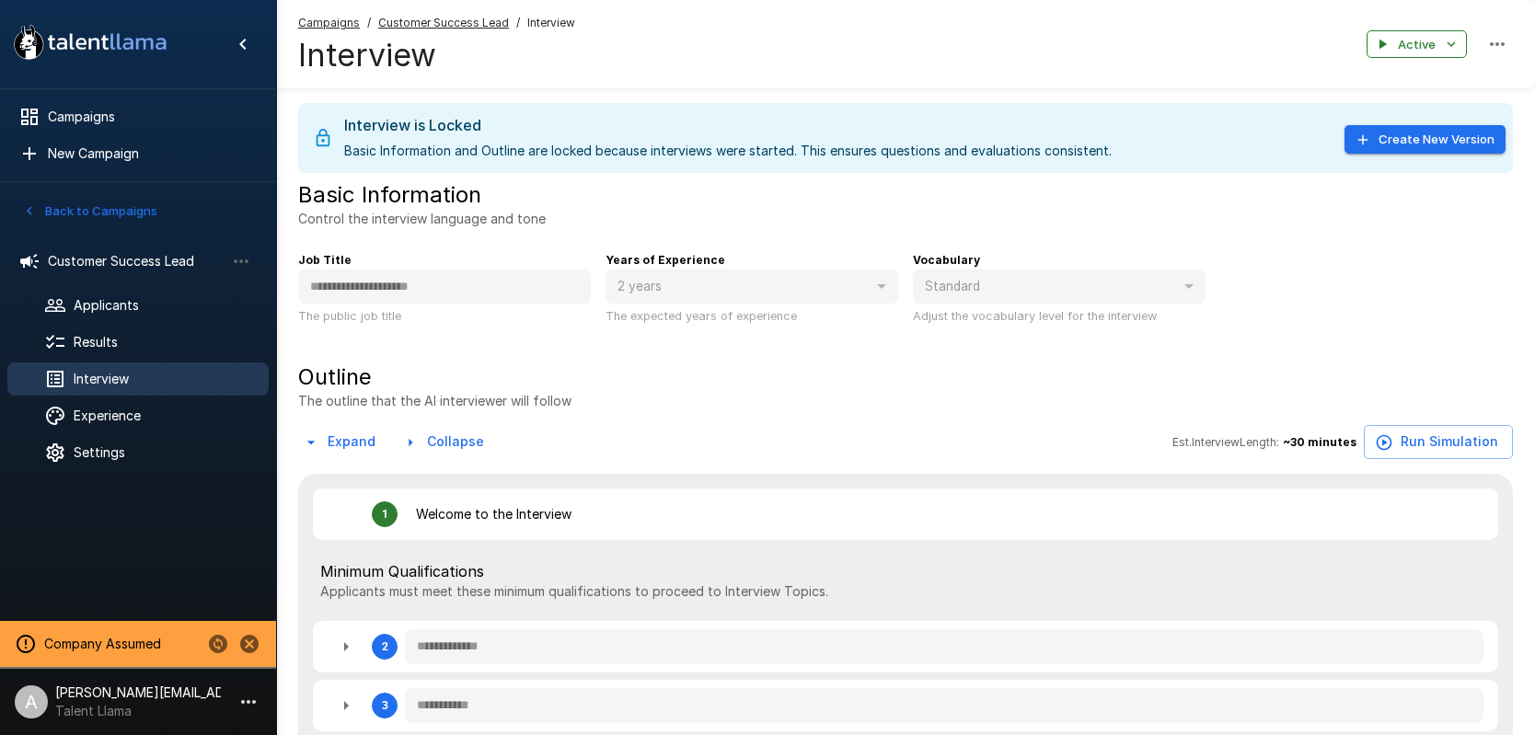
type textarea "*"
click at [116, 121] on span "Campaigns" at bounding box center [151, 117] width 206 height 18
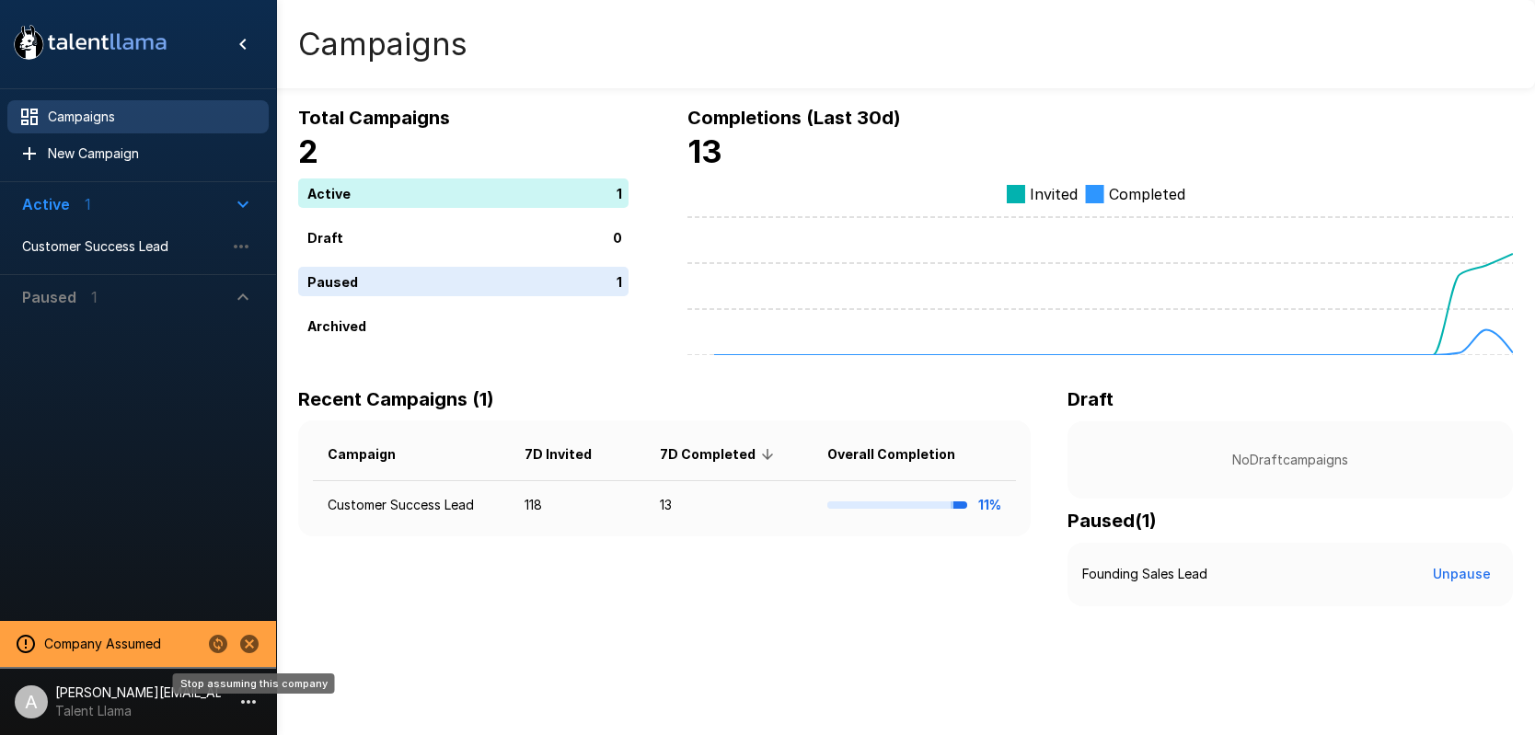
click at [253, 639] on icon "Stop assuming this company" at bounding box center [249, 644] width 18 height 18
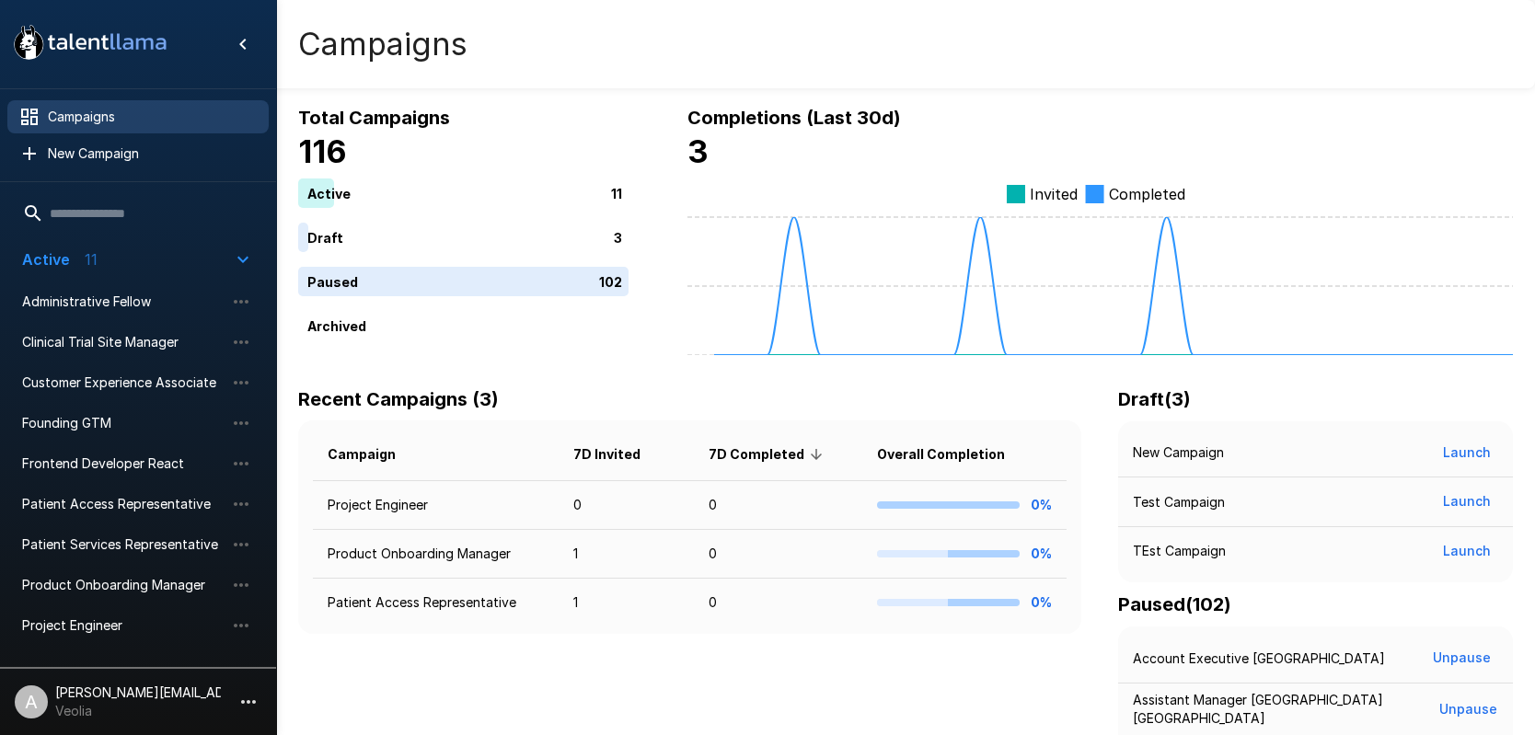
click at [236, 702] on button "button" at bounding box center [248, 701] width 31 height 31
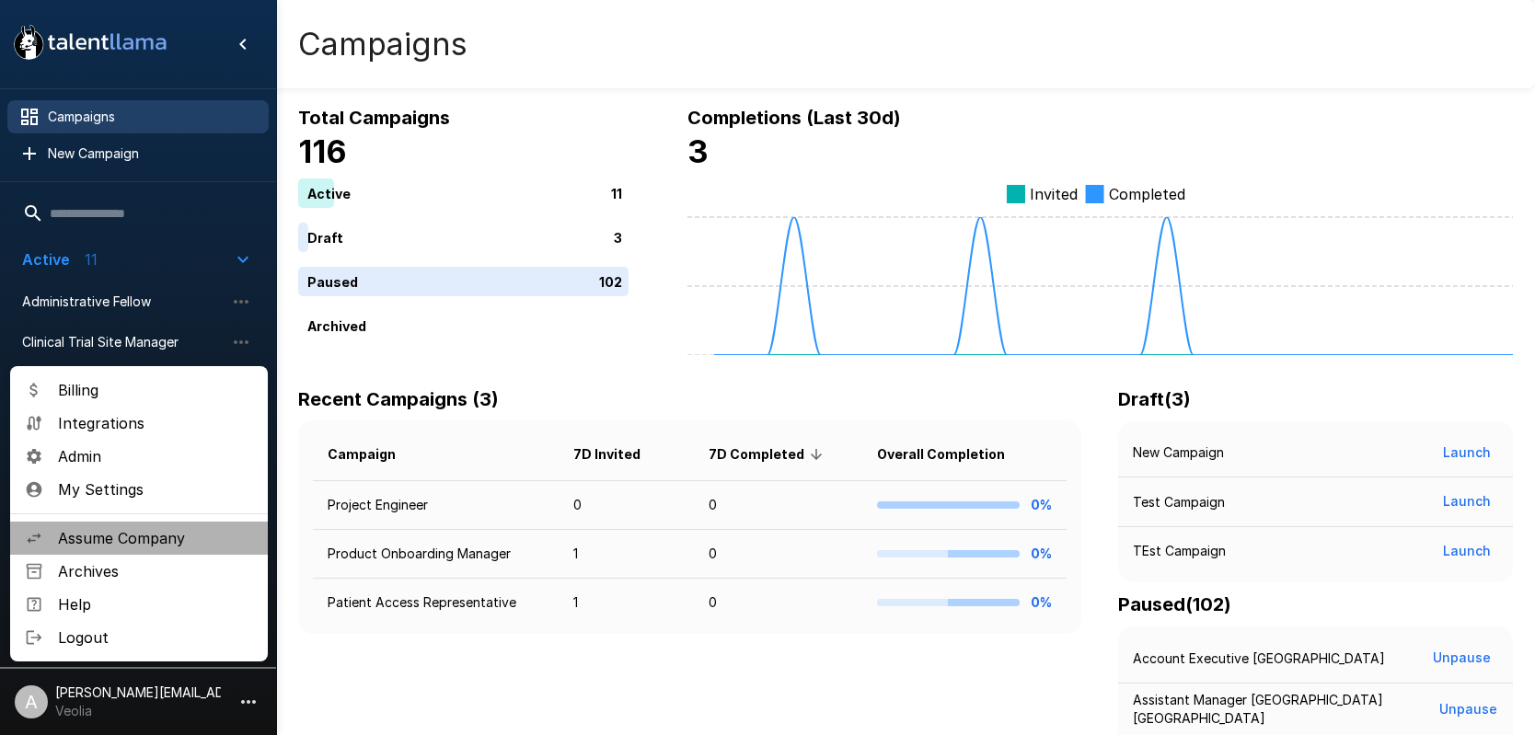
click at [184, 536] on span "Assume Company" at bounding box center [155, 538] width 195 height 22
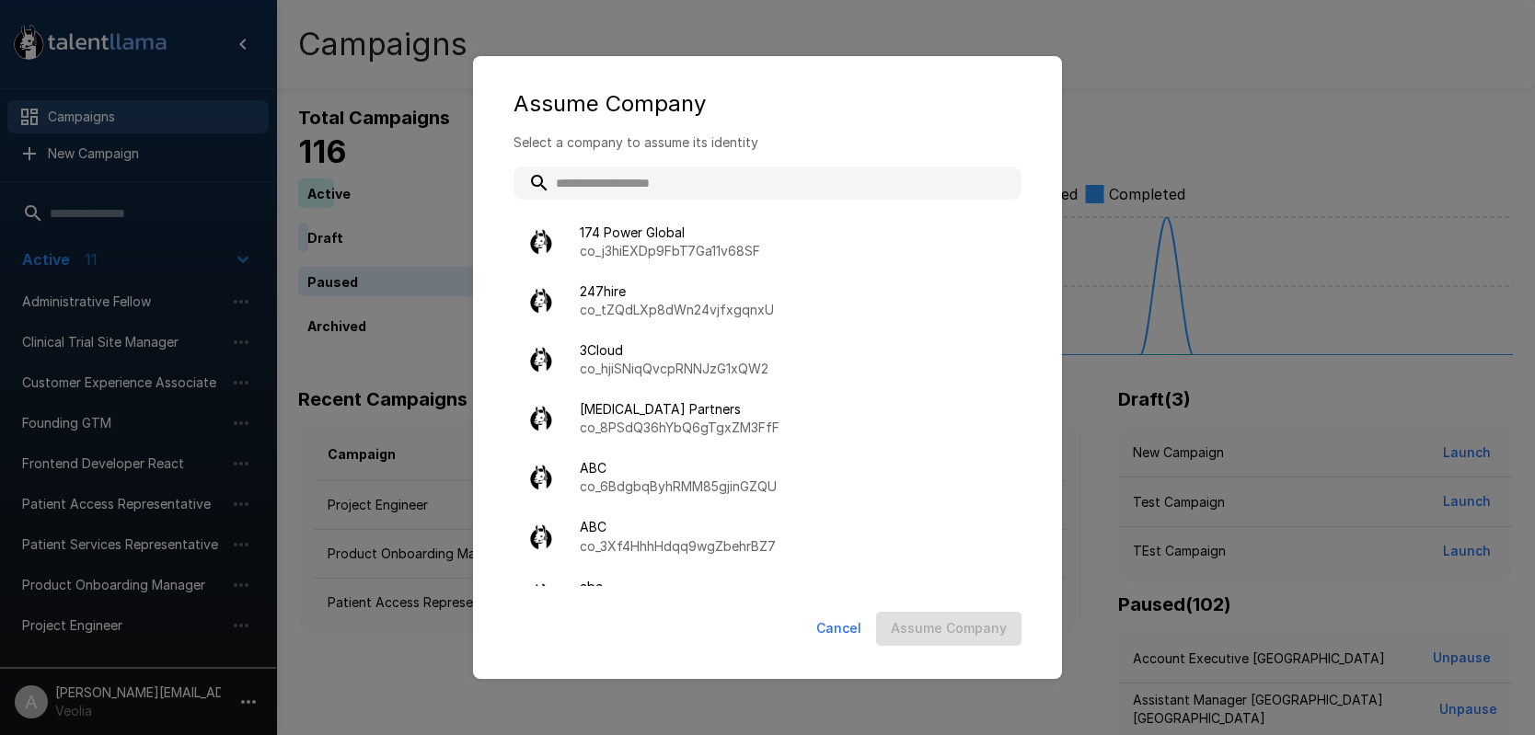
click at [706, 196] on input "text" at bounding box center [767, 183] width 508 height 33
click at [702, 191] on input "text" at bounding box center [767, 183] width 508 height 33
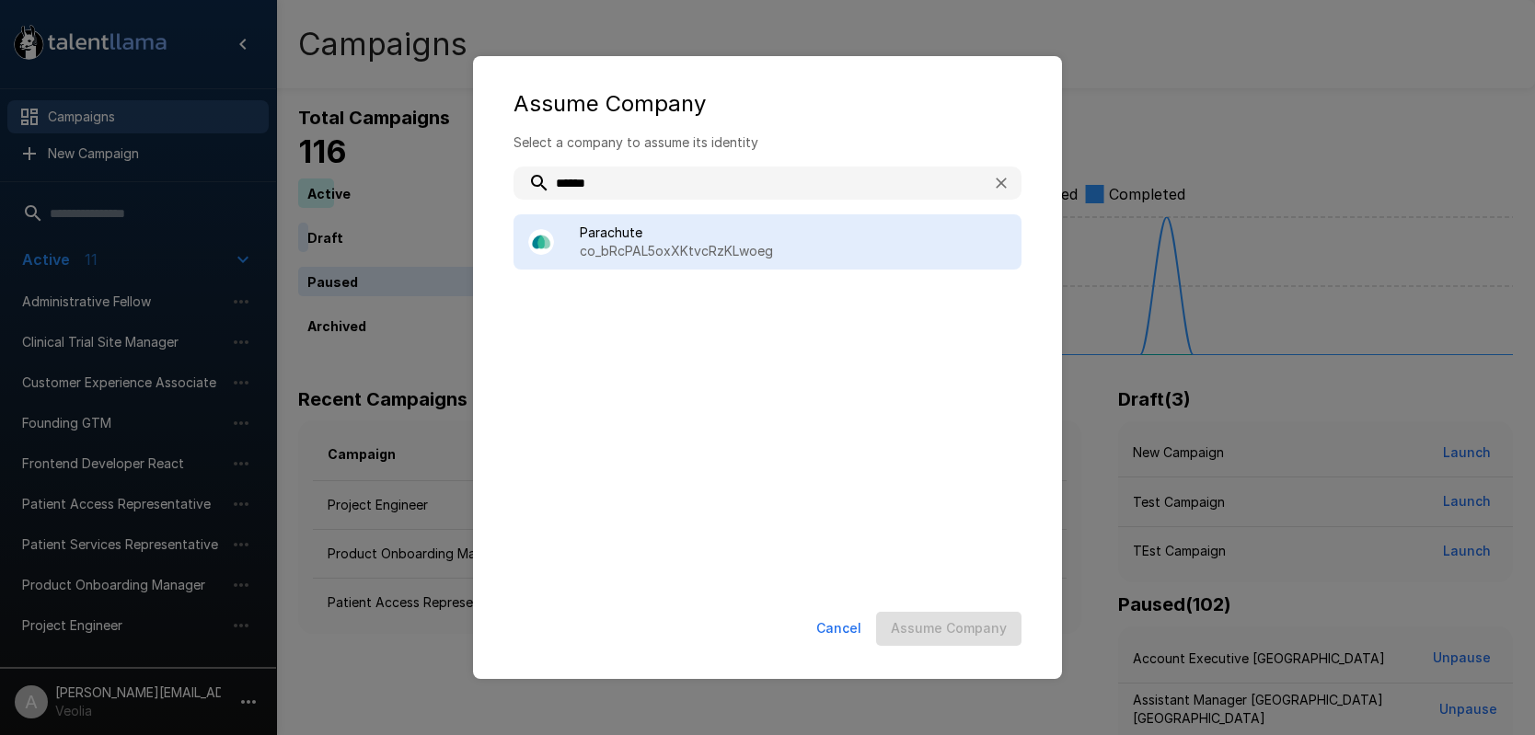
type input "******"
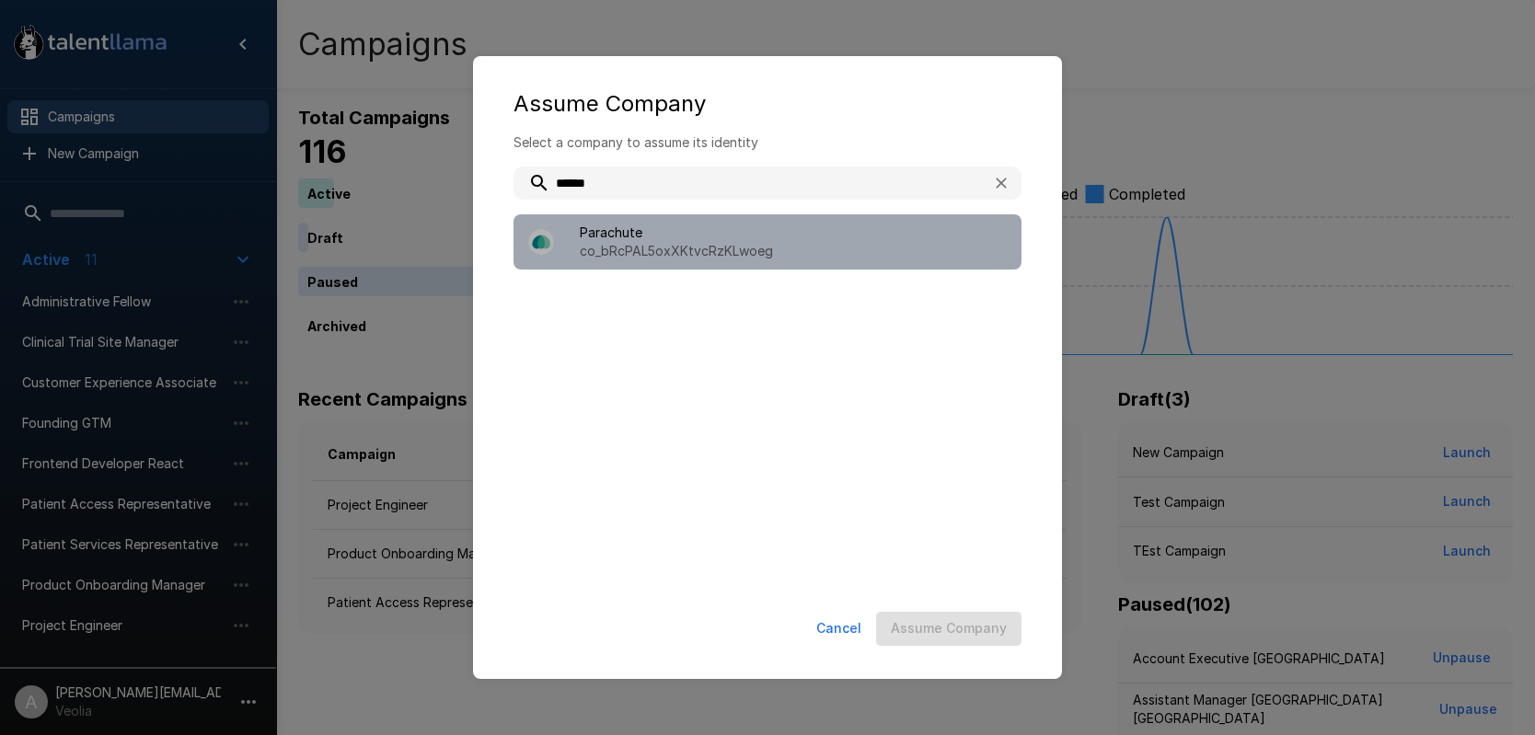
click at [782, 248] on p "co_bRcPAL5oxXKtvcRzKLwoeg" at bounding box center [793, 251] width 427 height 18
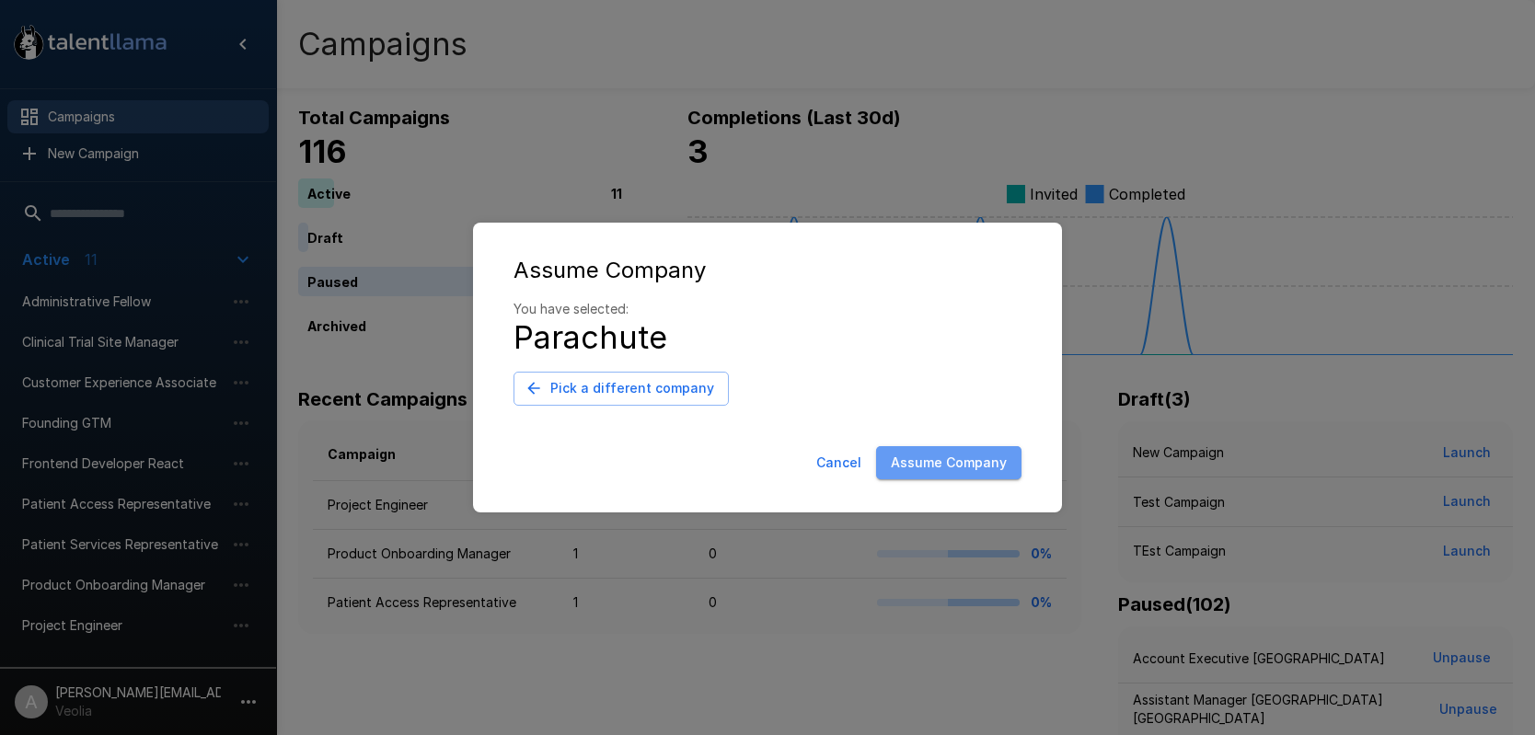
click at [1001, 477] on button "Assume Company" at bounding box center [948, 463] width 145 height 34
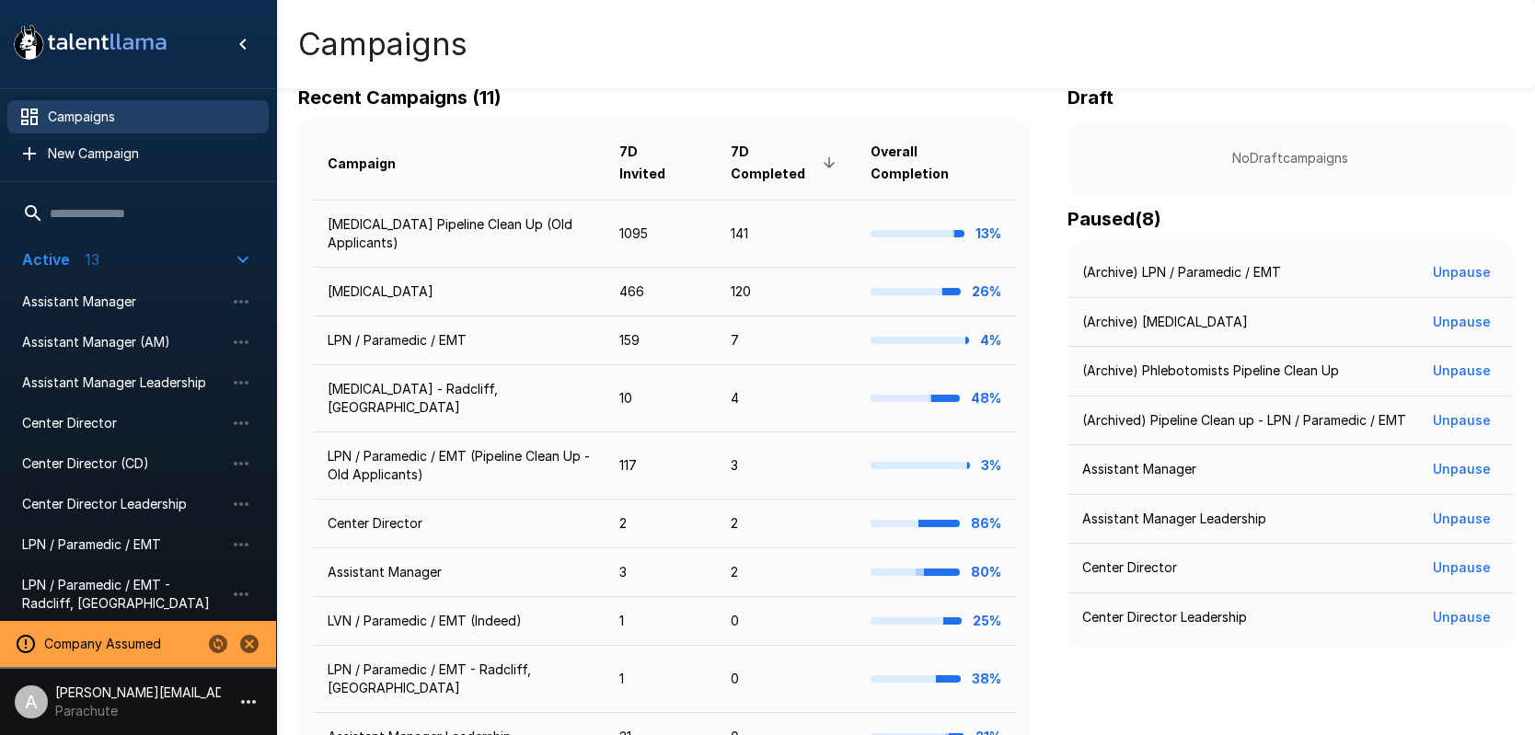
scroll to position [299, 0]
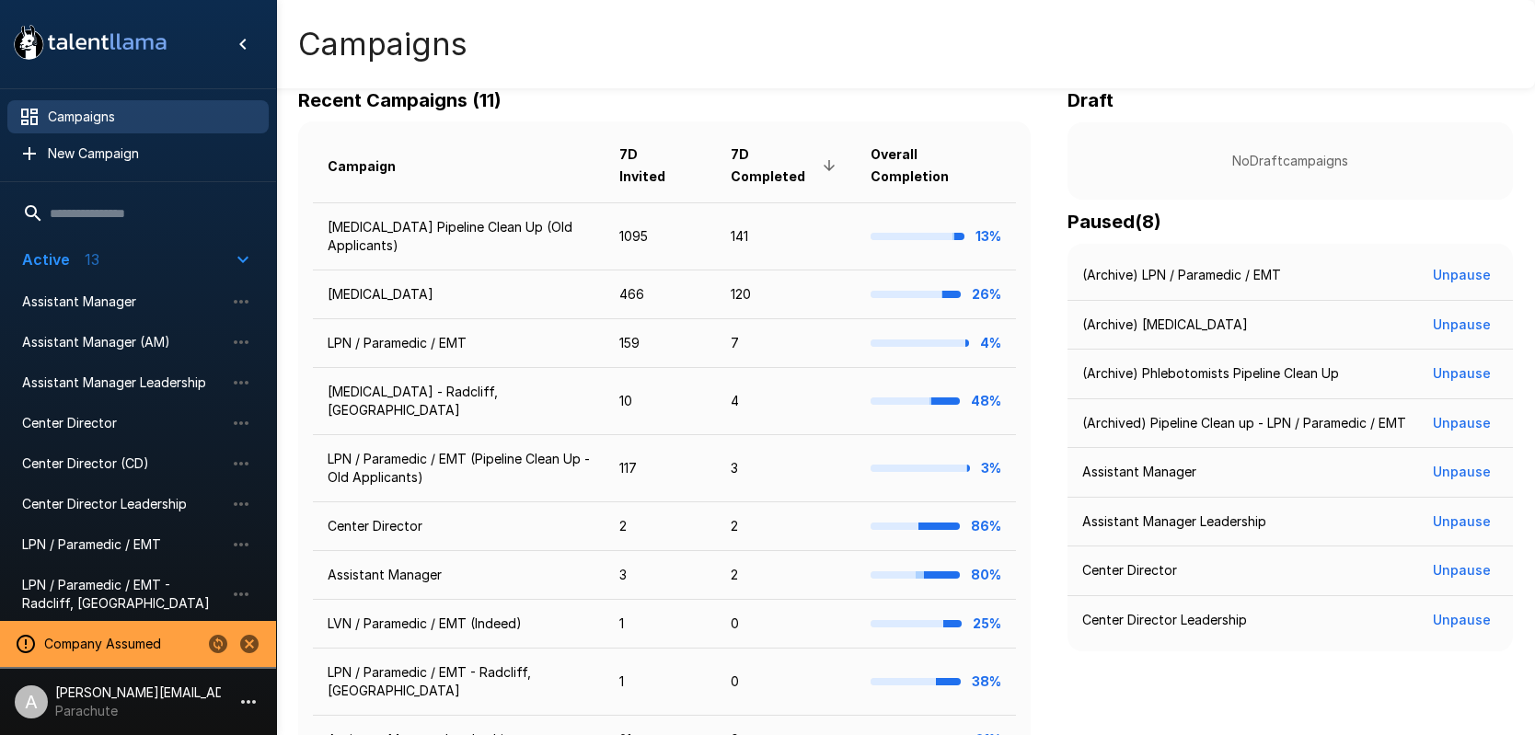
click at [239, 259] on icon "button" at bounding box center [242, 260] width 11 height 6
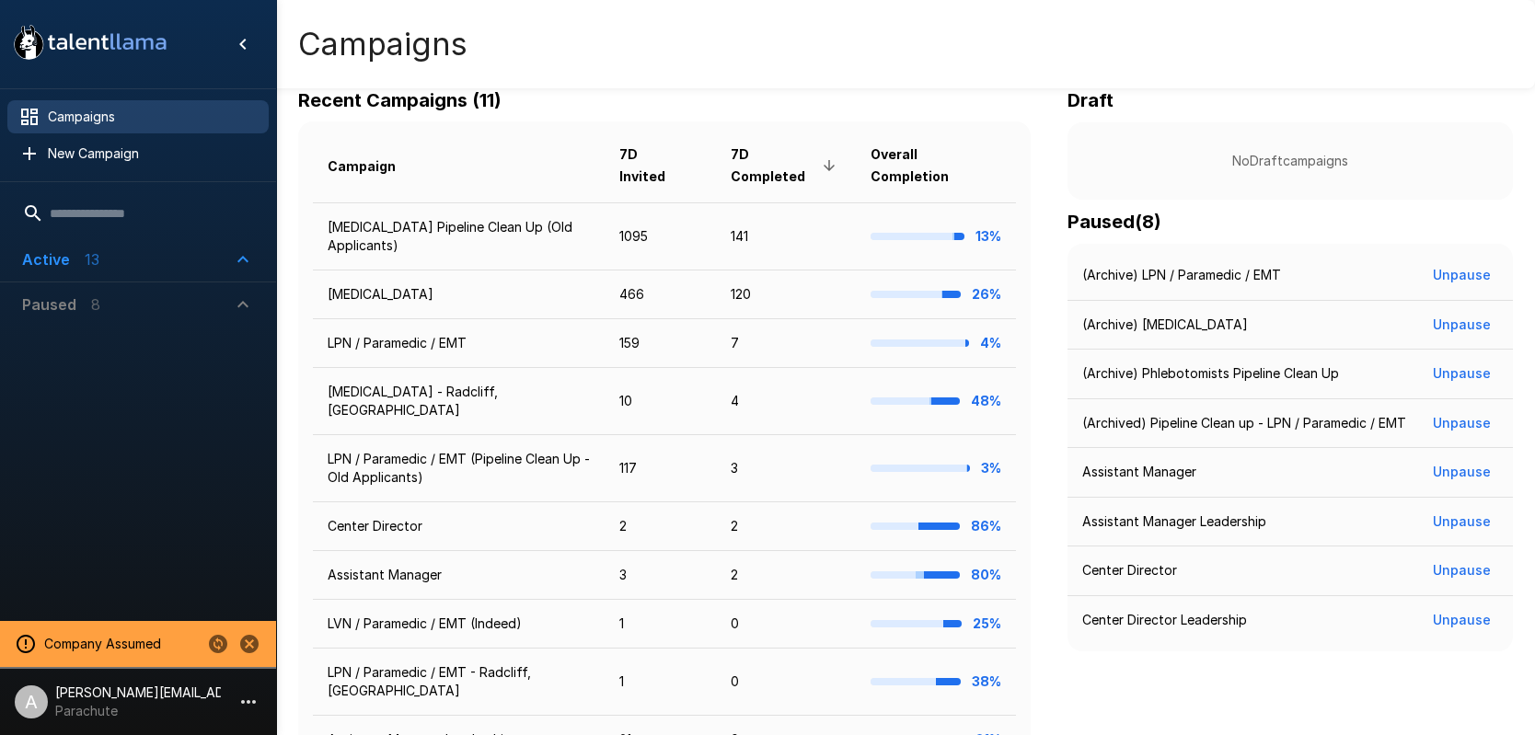
click at [239, 259] on icon "button" at bounding box center [243, 259] width 22 height 22
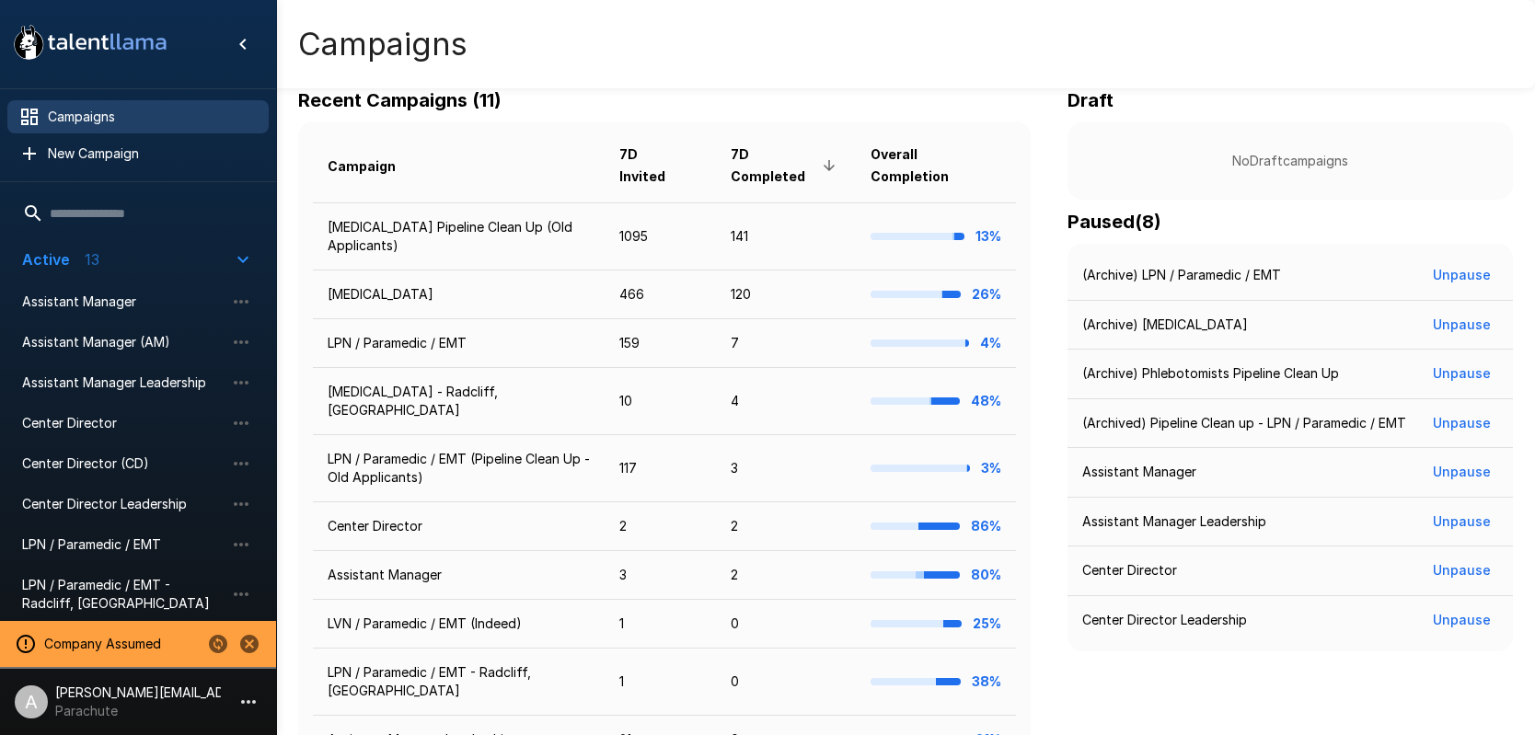
click at [97, 116] on span "Campaigns" at bounding box center [151, 117] width 206 height 18
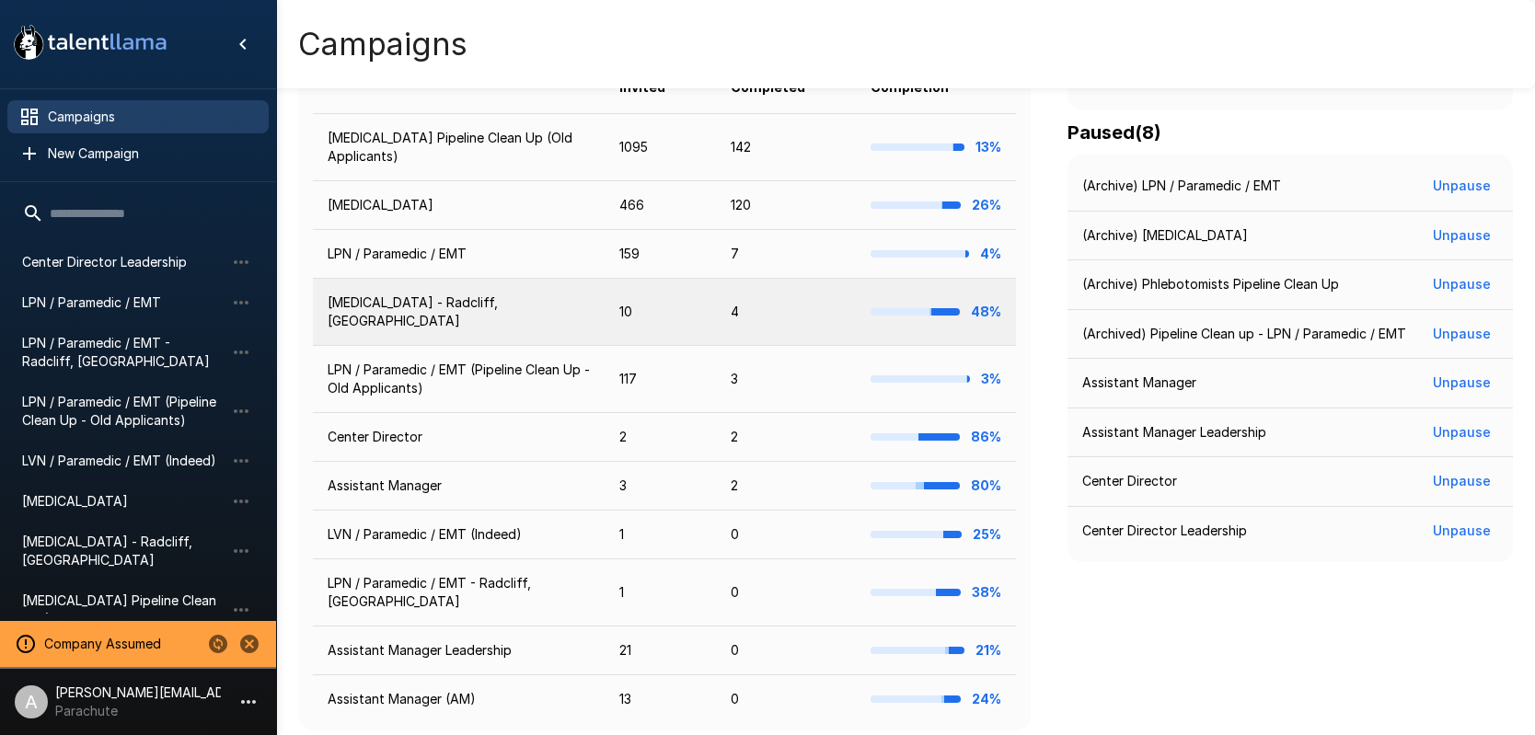
scroll to position [386, 0]
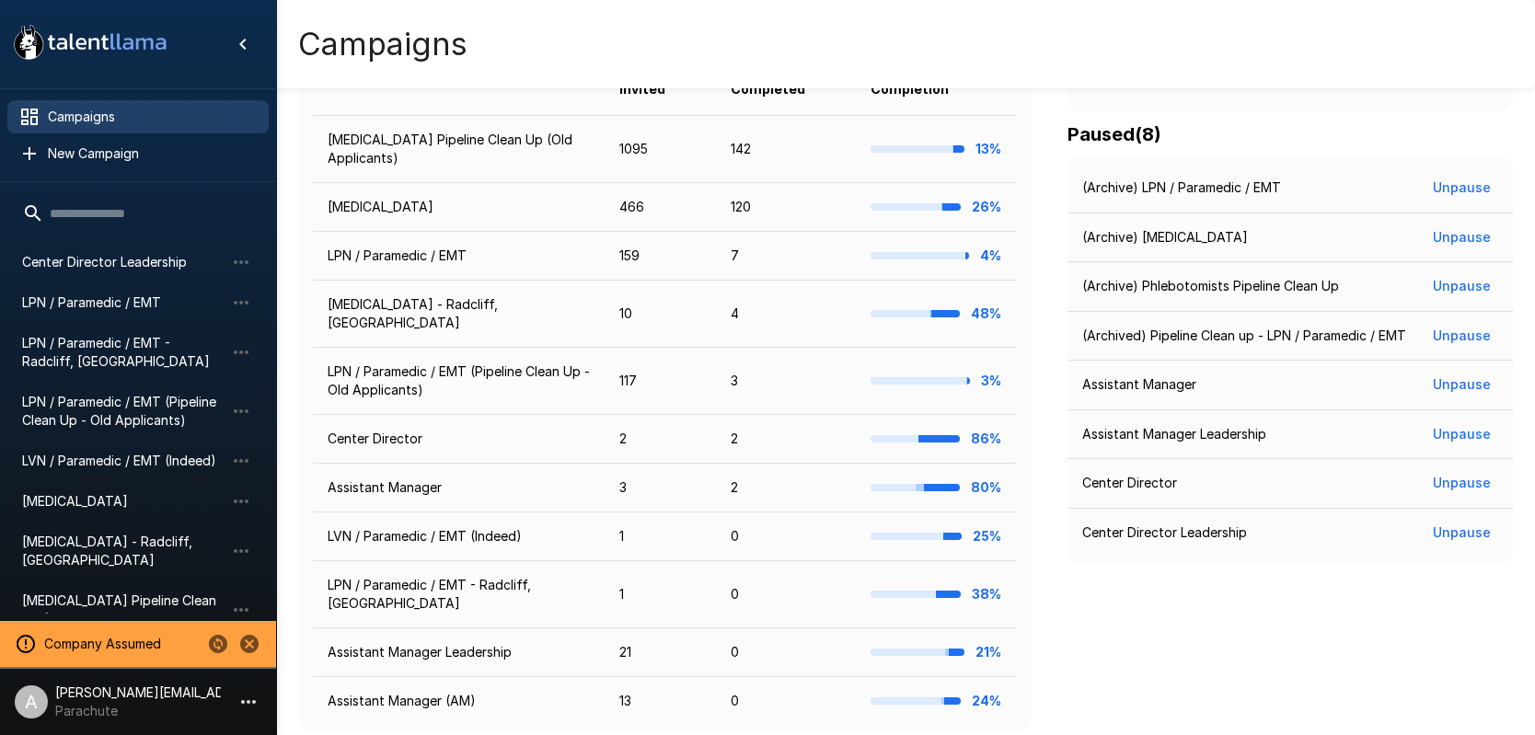
click at [1159, 628] on div "Draft No Draft campaigns Paused ( 8 ) (Archive) LPN / Paramedic / EMT Unpause (…" at bounding box center [1289, 365] width 445 height 734
click at [248, 651] on icon "Stop assuming this company" at bounding box center [249, 644] width 18 height 18
